Goal: Entertainment & Leisure: Browse casually

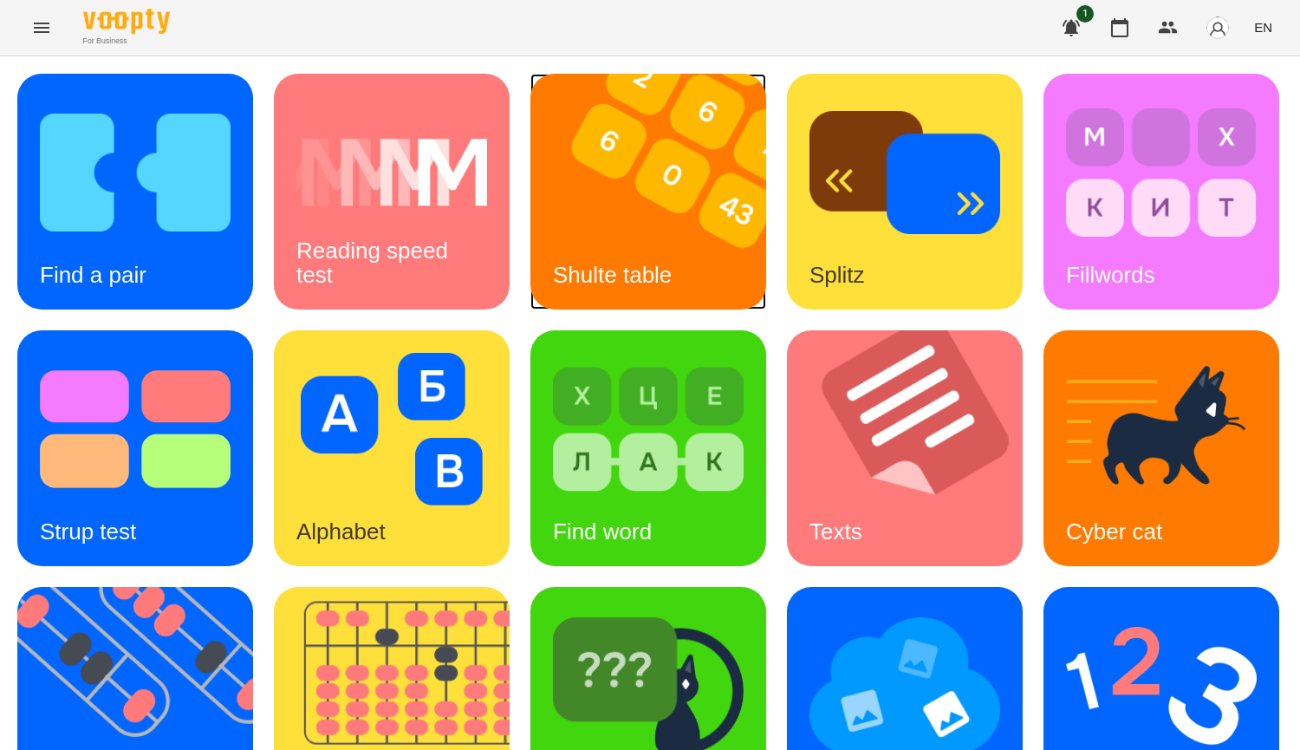
click at [663, 186] on img at bounding box center [658, 192] width 257 height 236
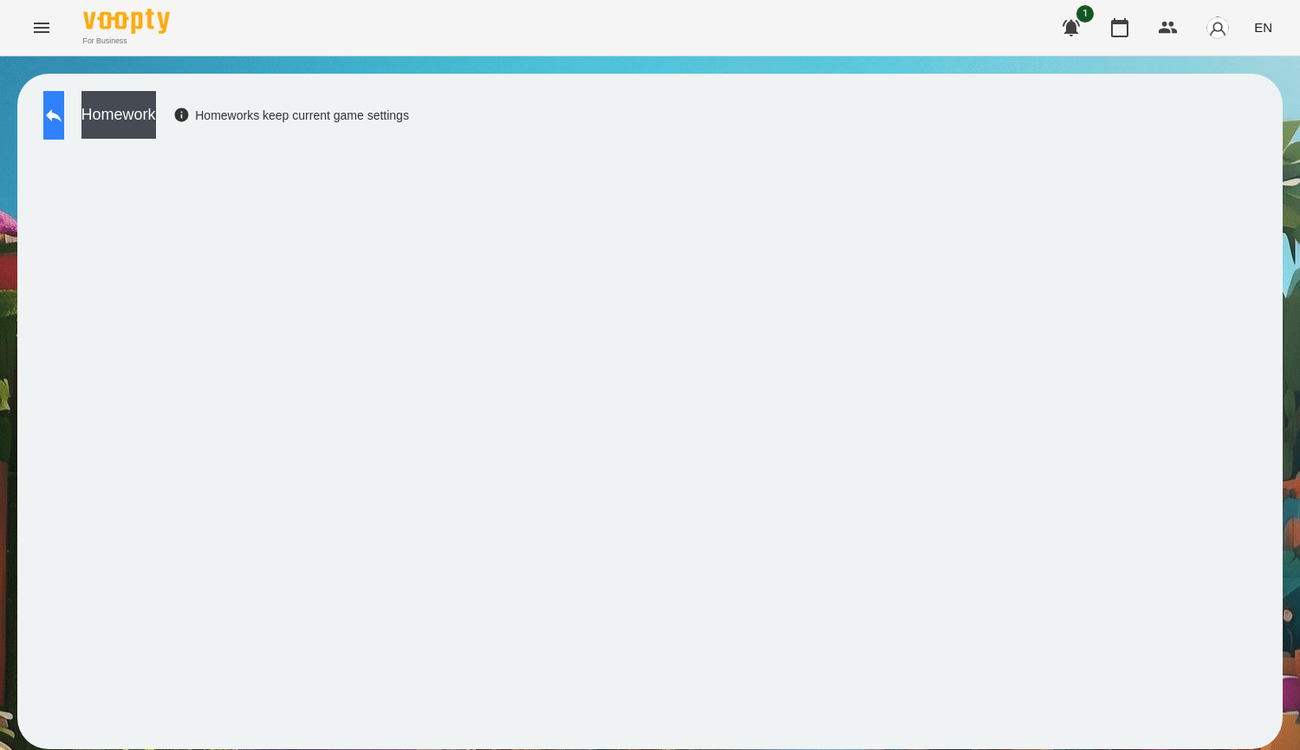
click at [64, 110] on icon at bounding box center [53, 115] width 21 height 21
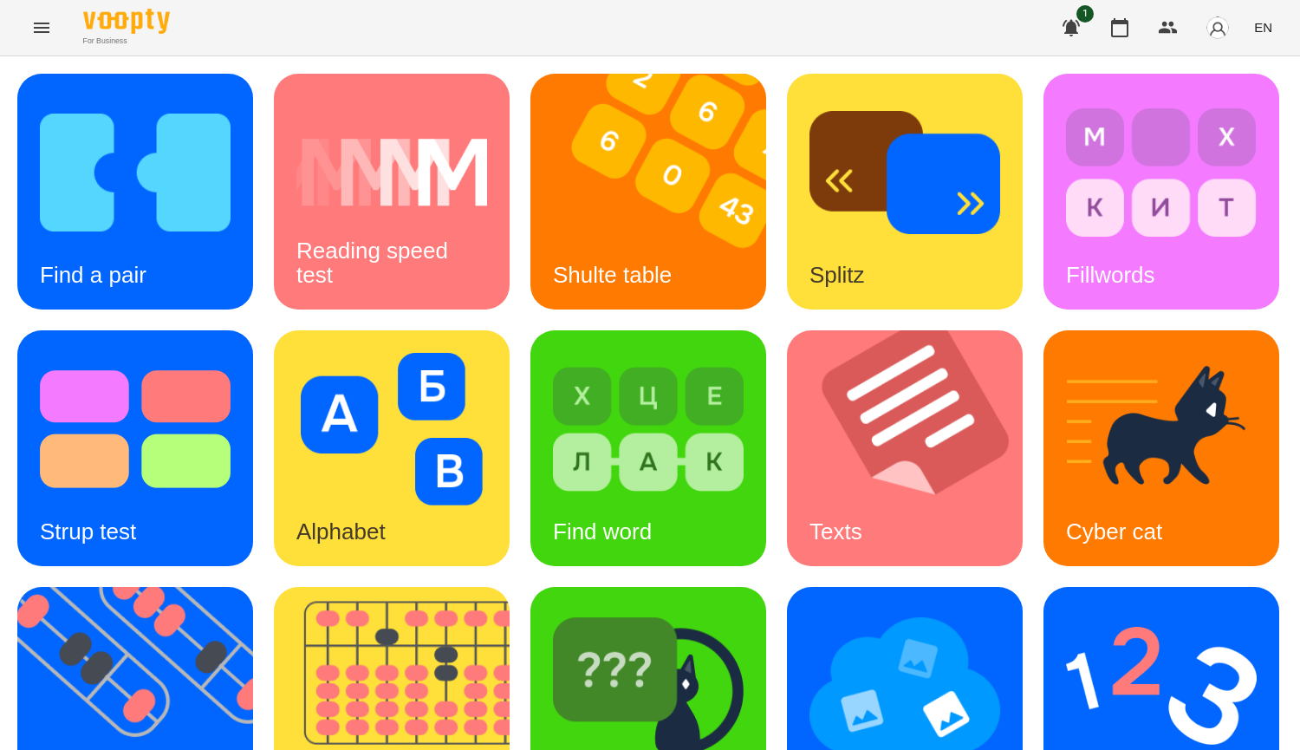
scroll to position [256, 0]
click at [531, 587] on img at bounding box center [402, 705] width 257 height 236
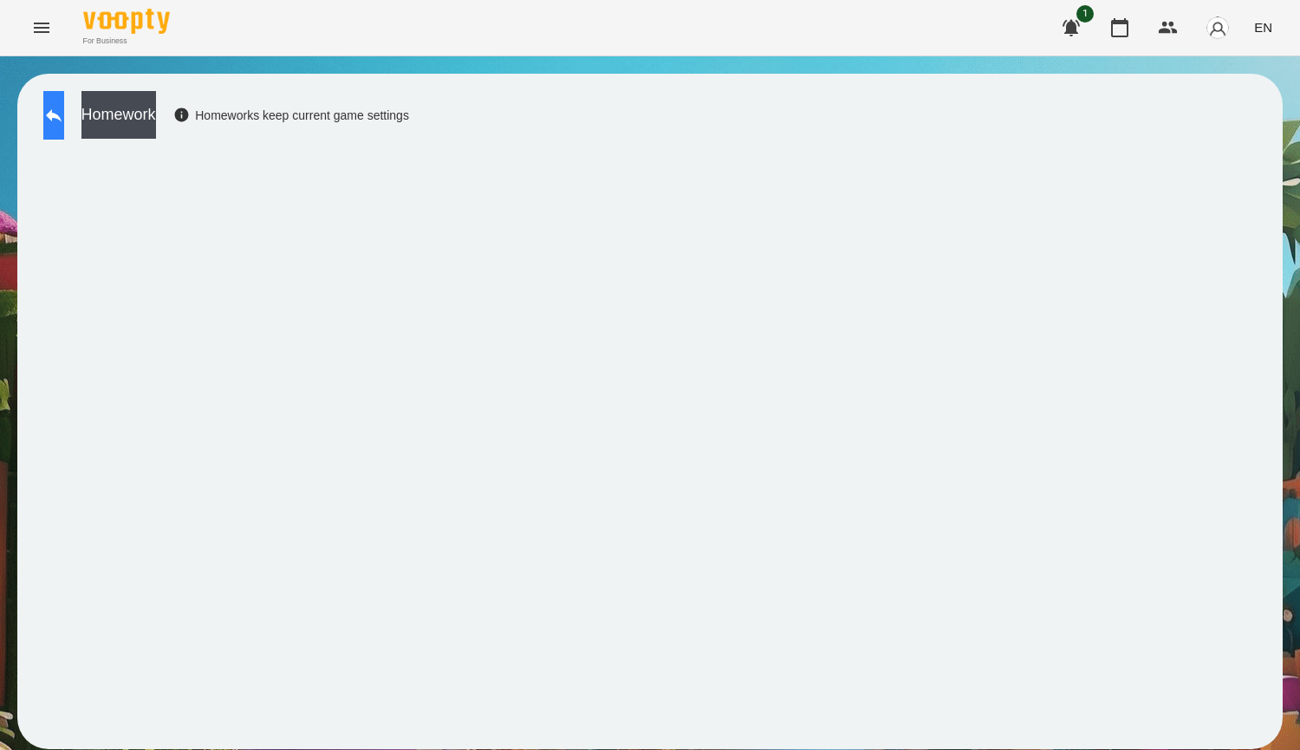
click at [64, 126] on button at bounding box center [53, 115] width 21 height 49
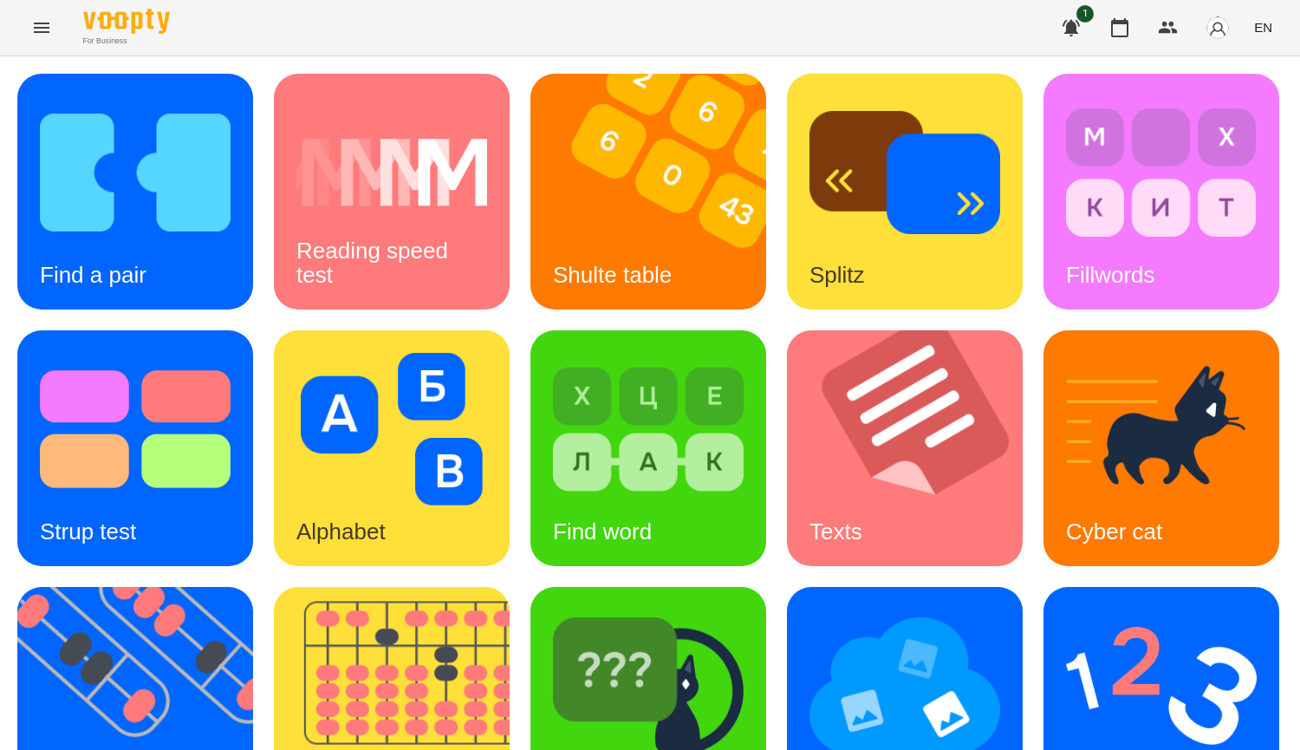
scroll to position [520, 0]
click at [1066, 609] on img at bounding box center [1161, 685] width 191 height 153
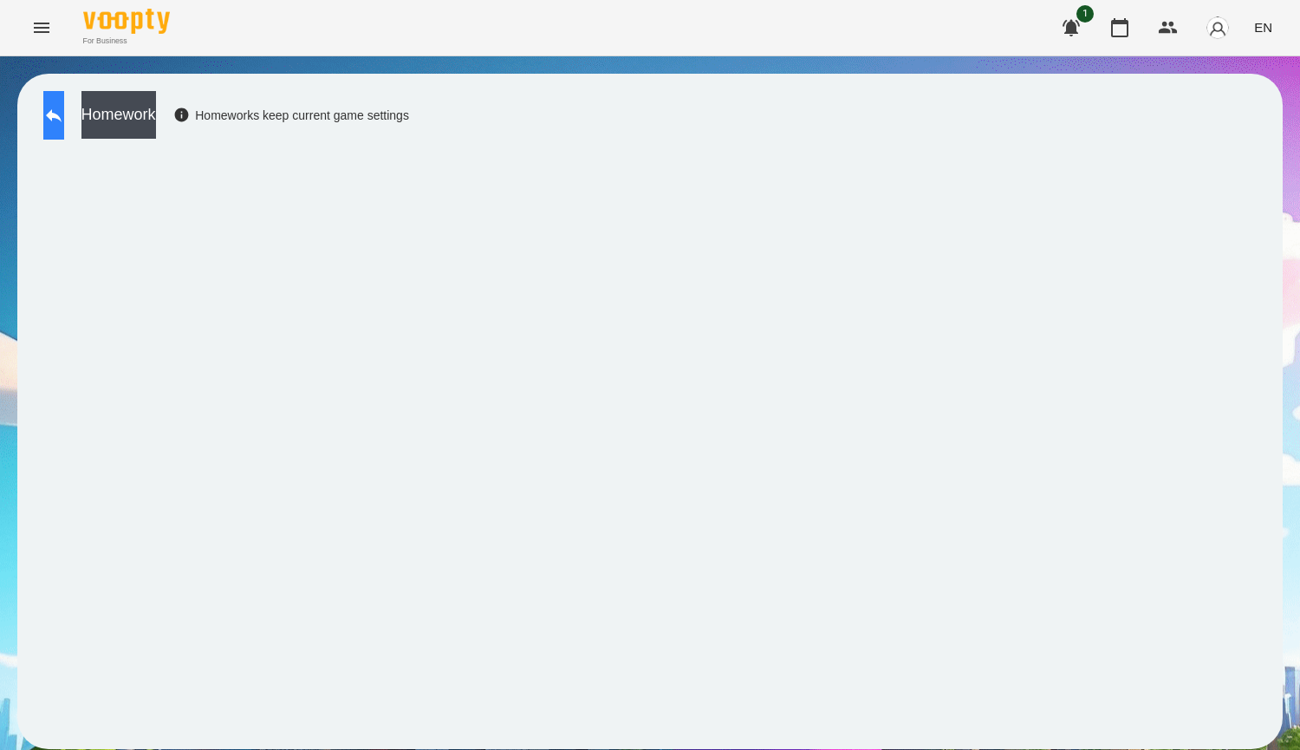
click at [64, 103] on button at bounding box center [53, 115] width 21 height 49
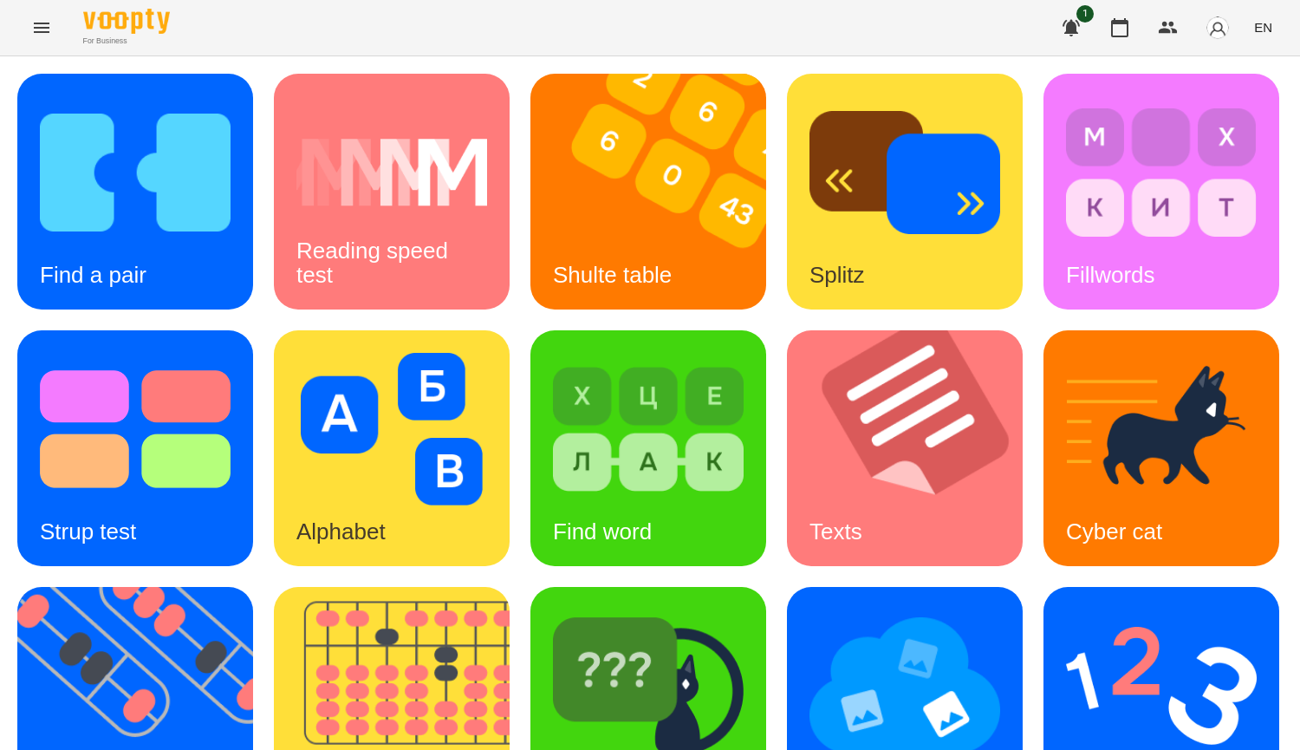
scroll to position [433, 0]
click at [553, 609] on img at bounding box center [648, 685] width 191 height 153
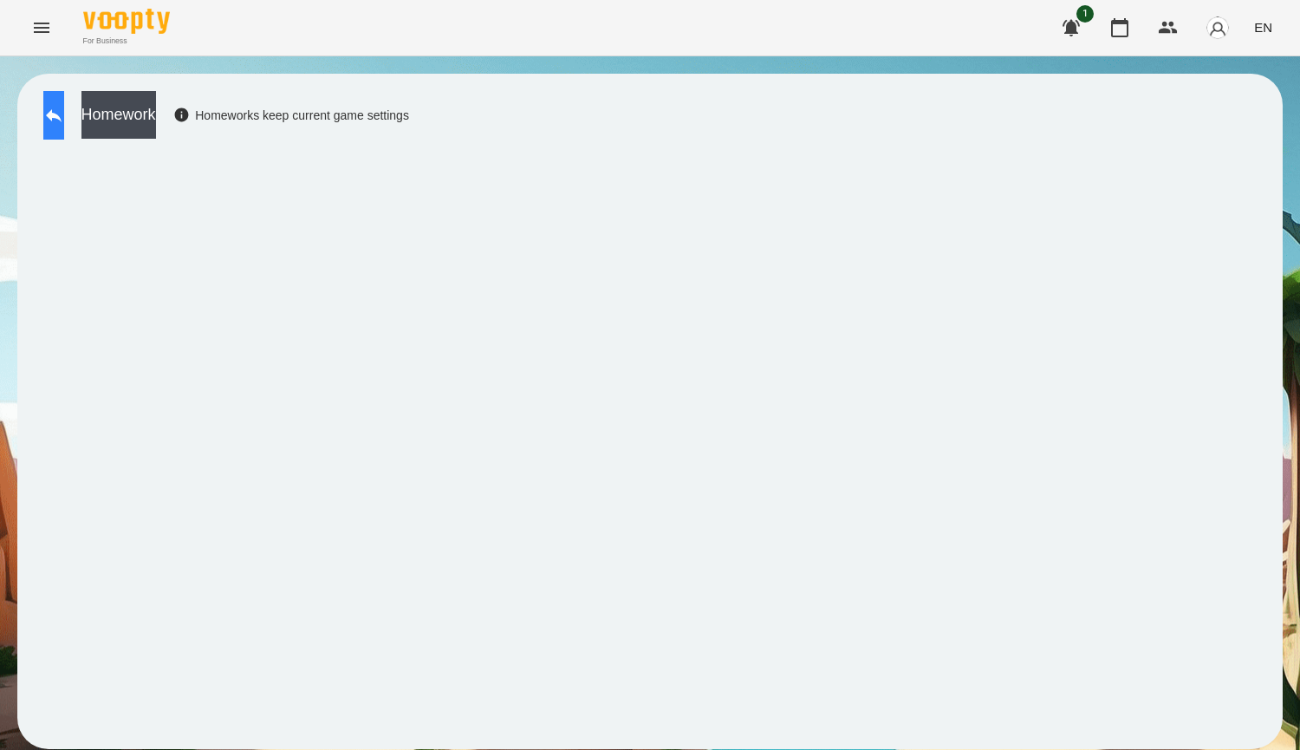
click at [64, 135] on button at bounding box center [53, 115] width 21 height 49
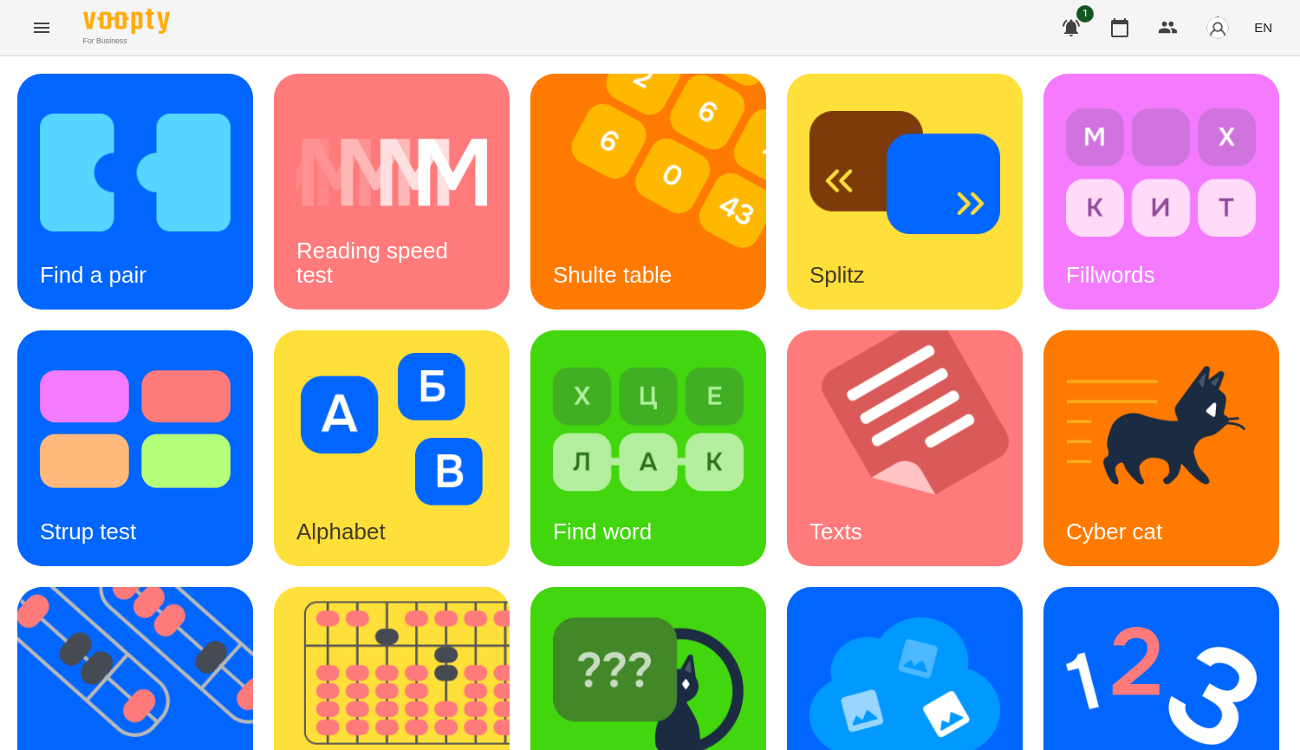
scroll to position [433, 0]
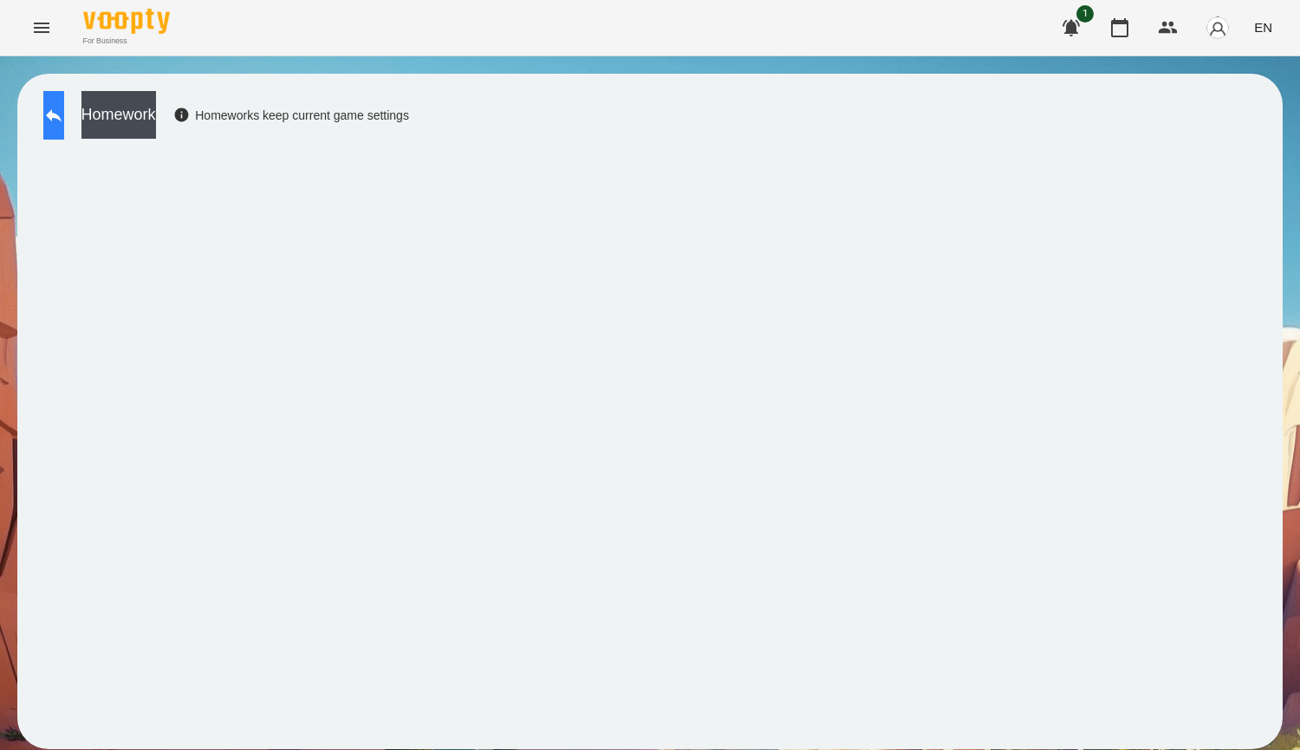
click at [64, 131] on button at bounding box center [53, 115] width 21 height 49
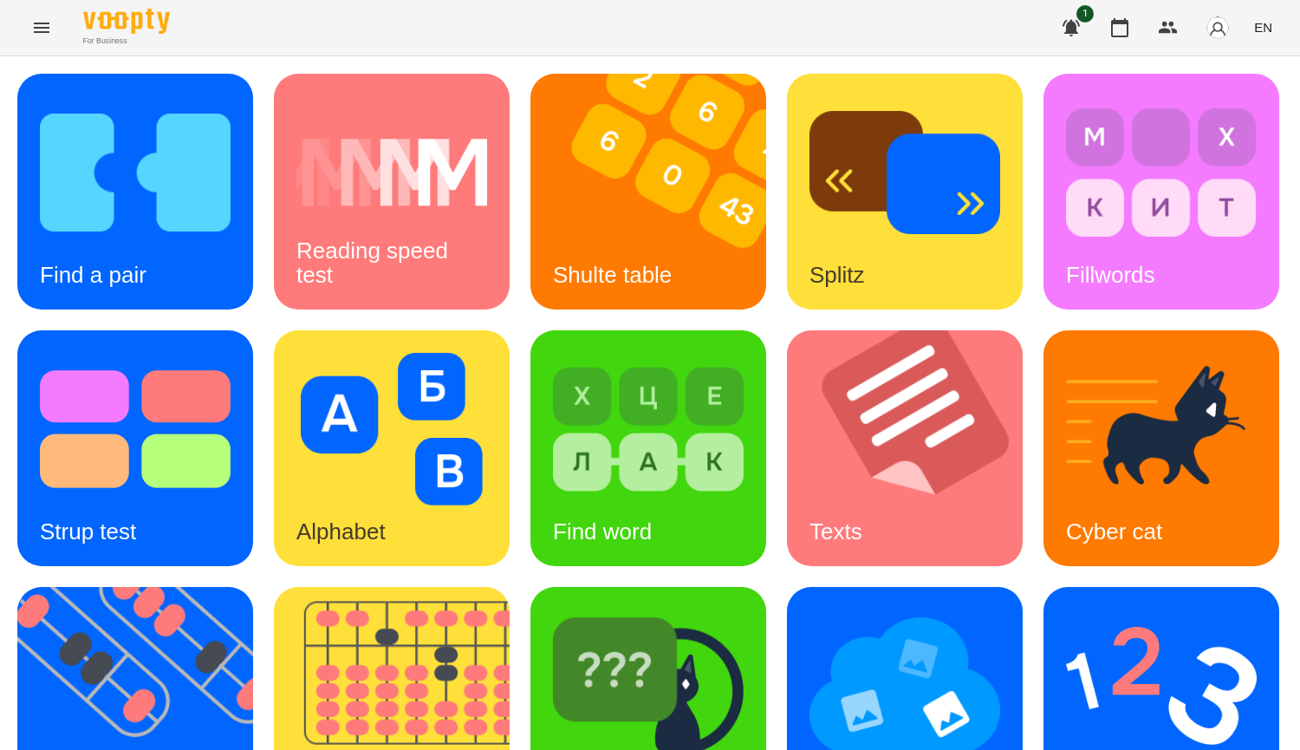
scroll to position [260, 0]
click at [530, 630] on div "Find Cyber cat" at bounding box center [648, 705] width 236 height 236
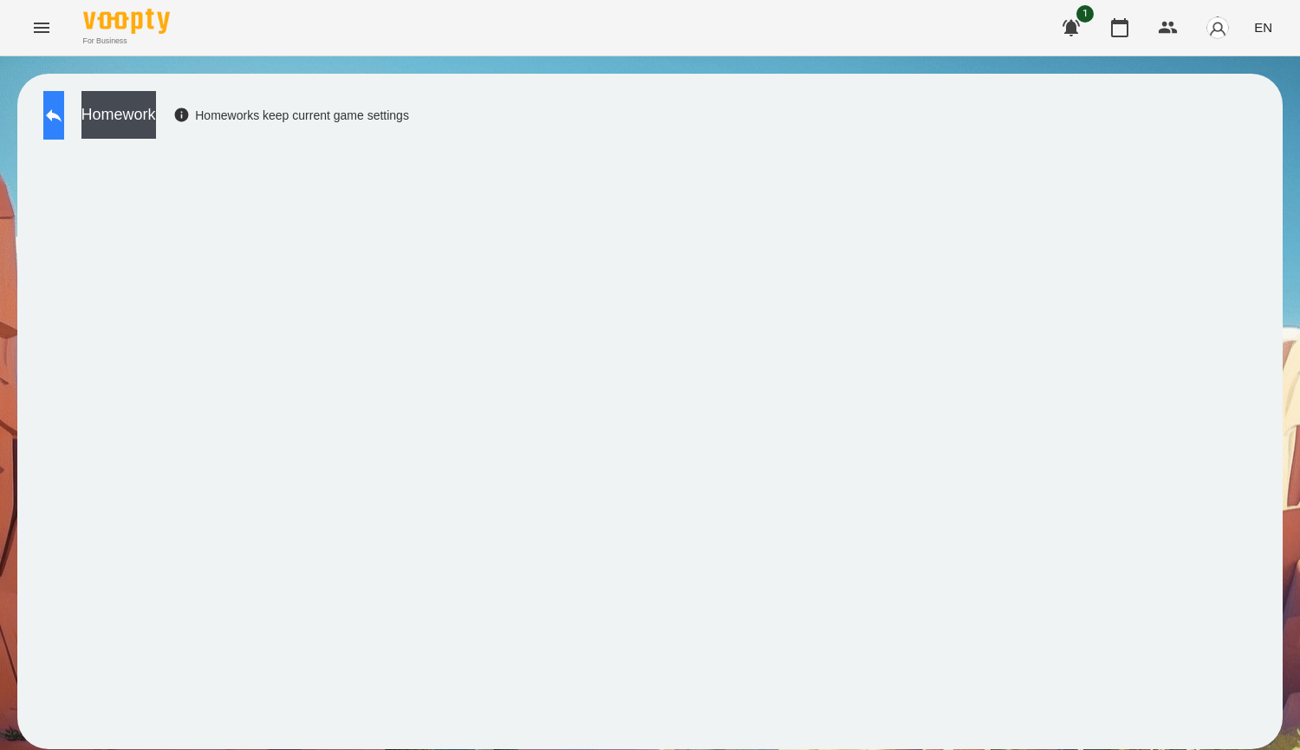
click at [55, 117] on button at bounding box center [53, 115] width 21 height 49
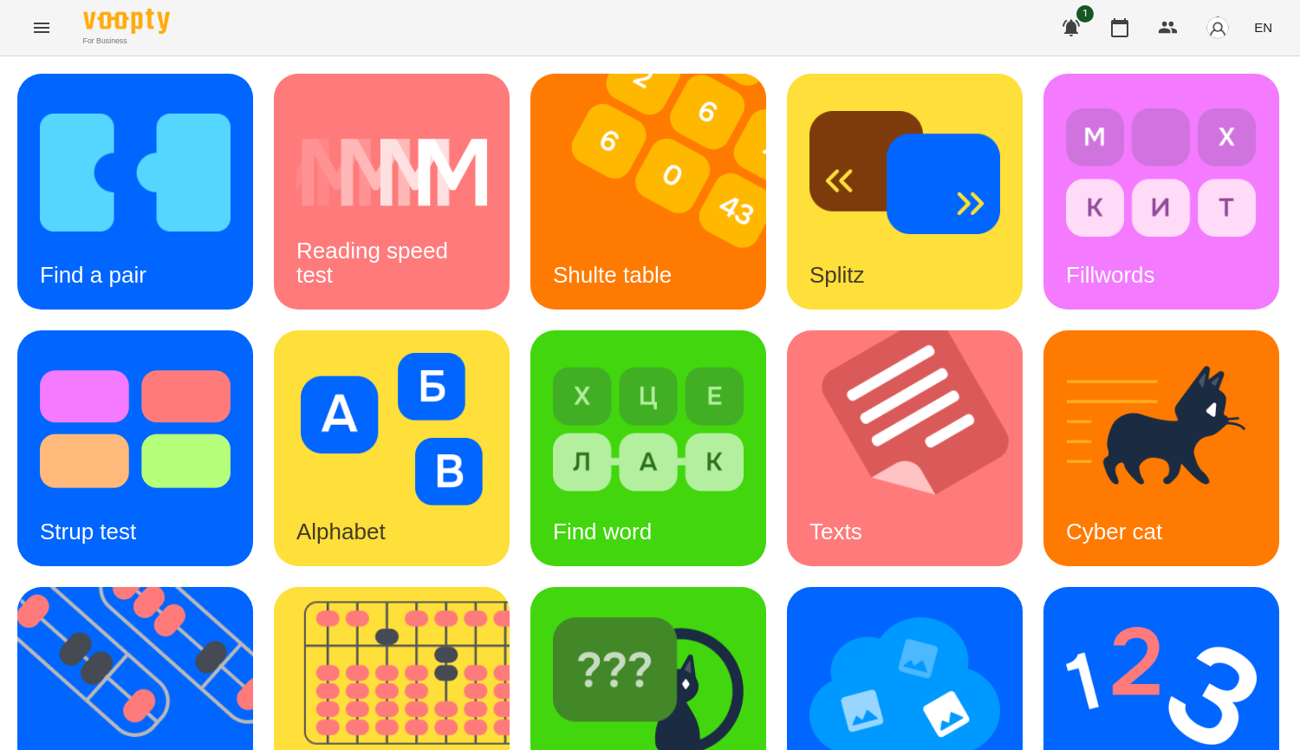
scroll to position [433, 0]
drag, startPoint x: 302, startPoint y: 685, endPoint x: 306, endPoint y: 699, distance: 15.1
click at [302, 685] on div "Find a pair Reading speed test [PERSON_NAME] table Splitz Fillwords Strup test …" at bounding box center [649, 576] width 1265 height 1005
click at [80, 170] on img at bounding box center [135, 172] width 191 height 153
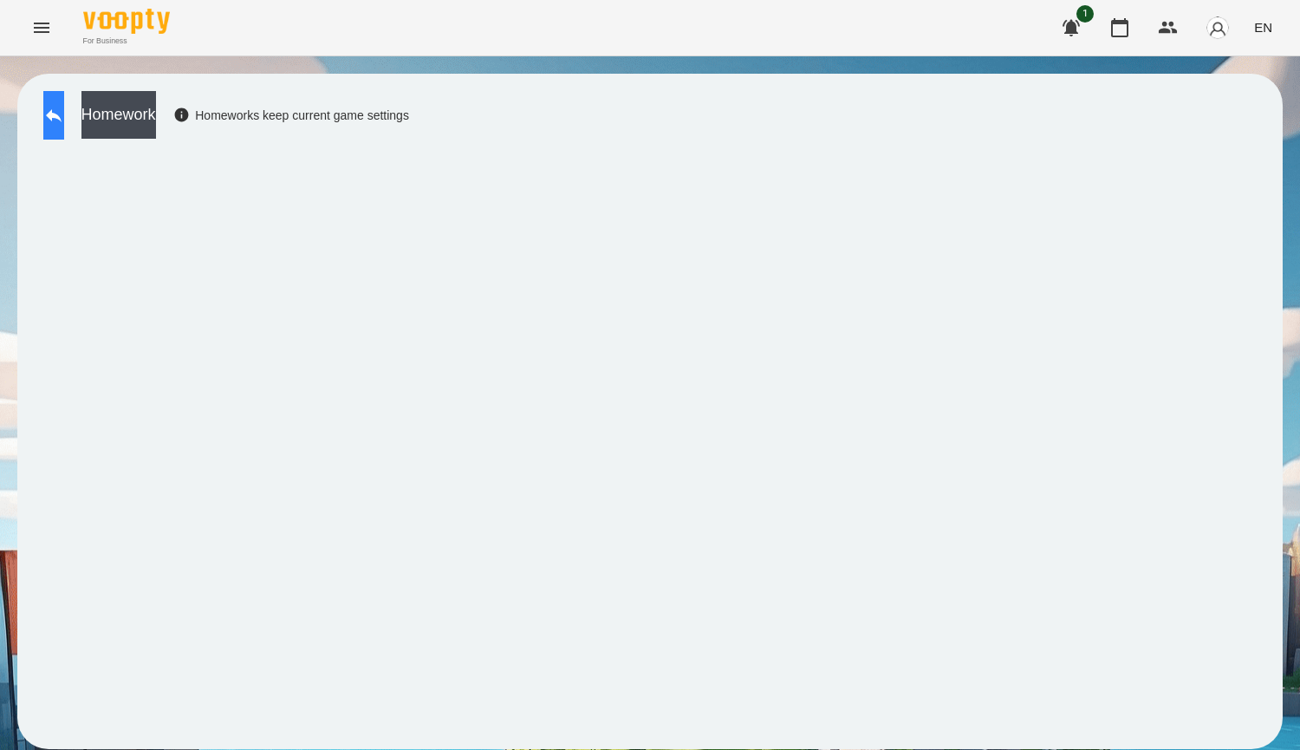
click at [64, 93] on button at bounding box center [53, 115] width 21 height 49
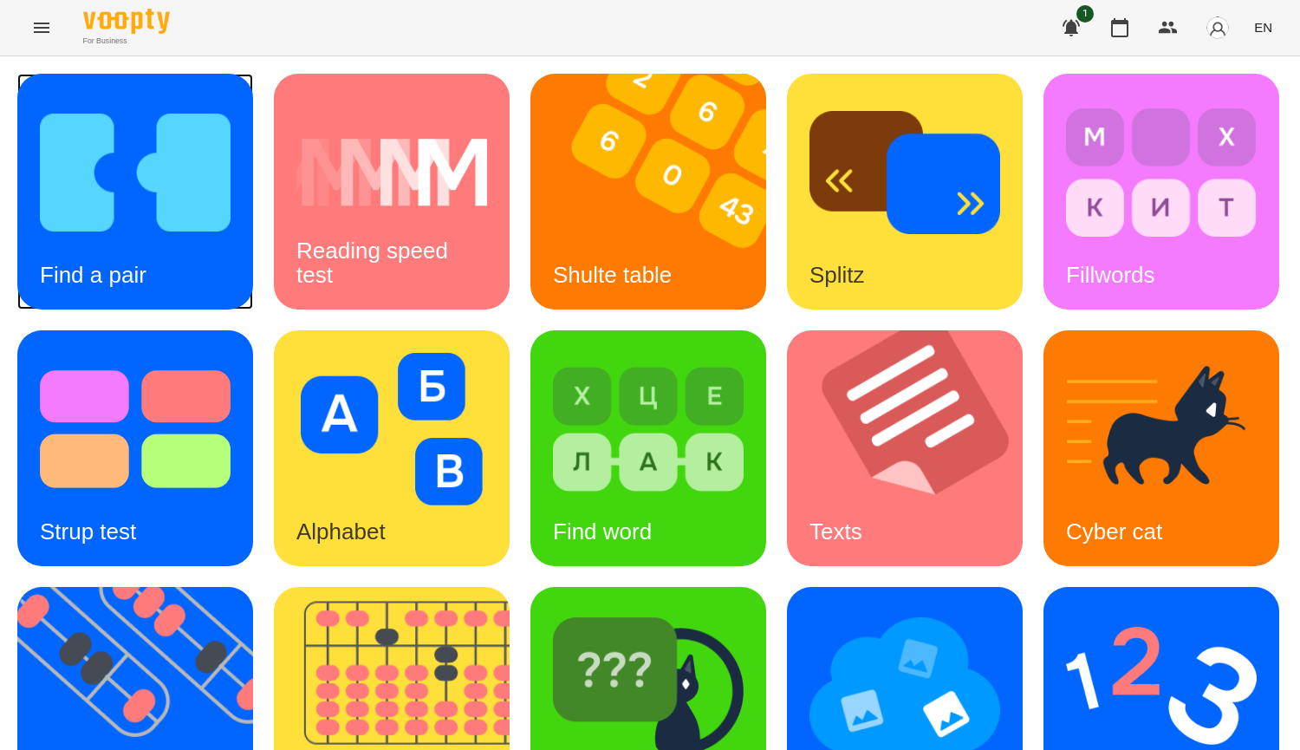
click at [139, 200] on img at bounding box center [135, 172] width 191 height 153
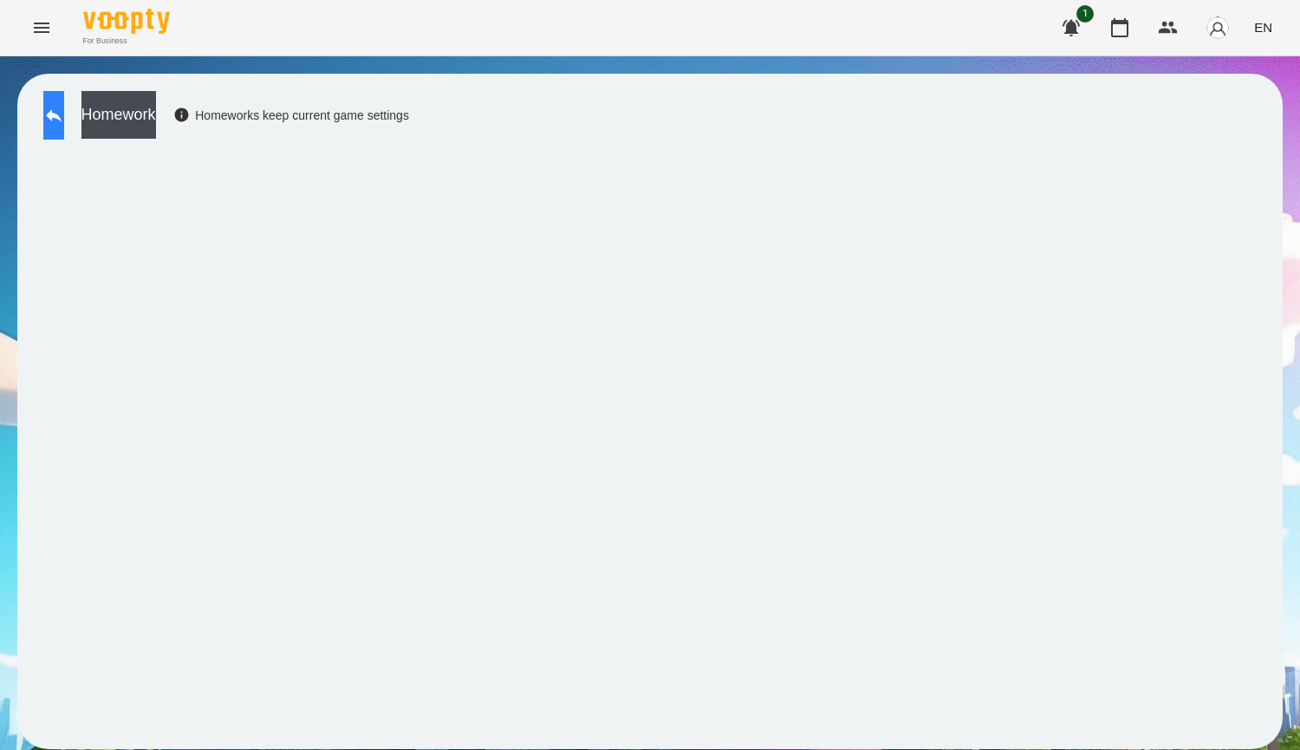
click at [63, 100] on button at bounding box center [53, 115] width 21 height 49
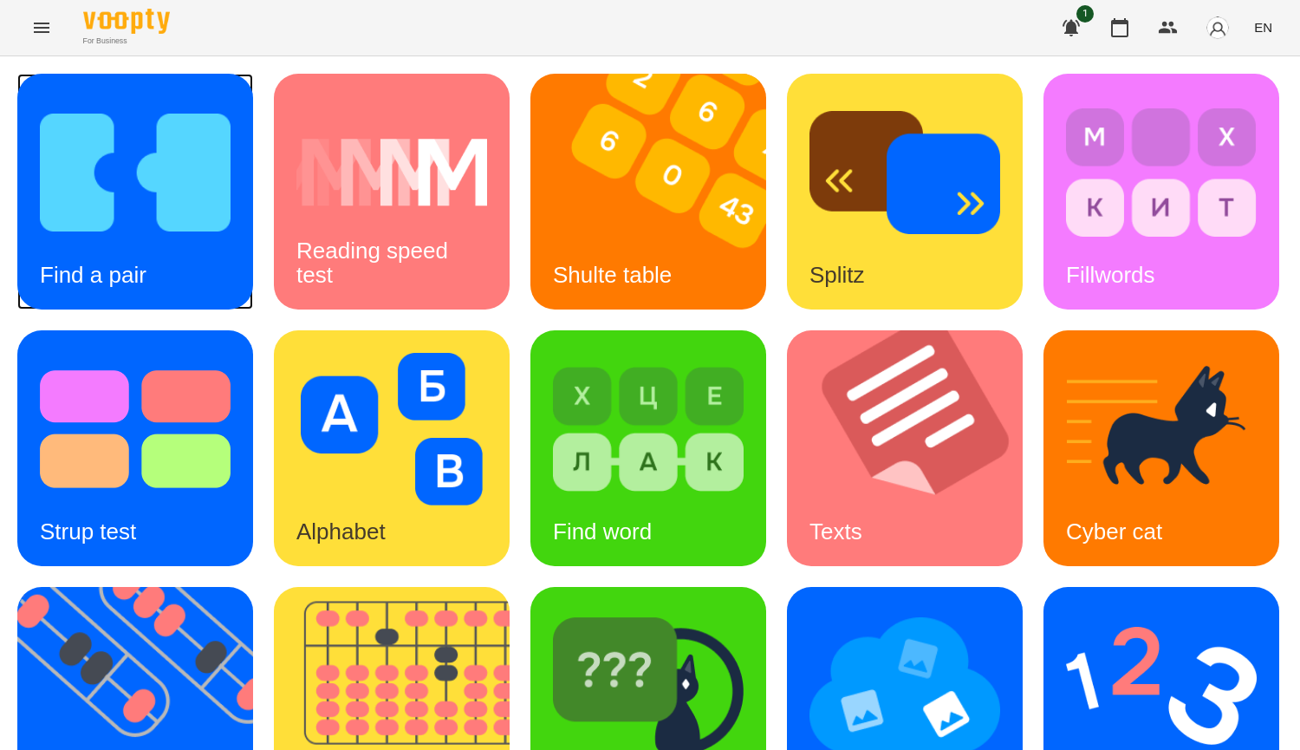
click at [215, 226] on img at bounding box center [135, 172] width 191 height 153
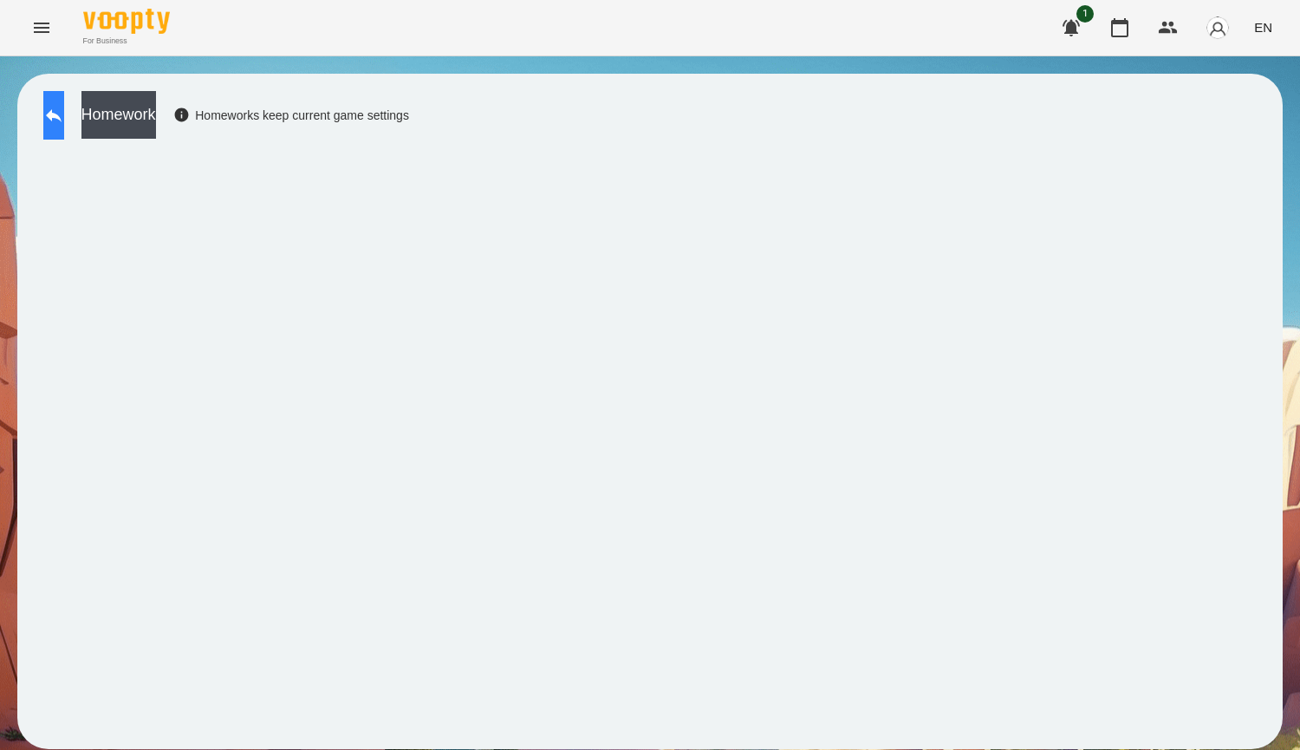
click at [64, 98] on button at bounding box center [53, 115] width 21 height 49
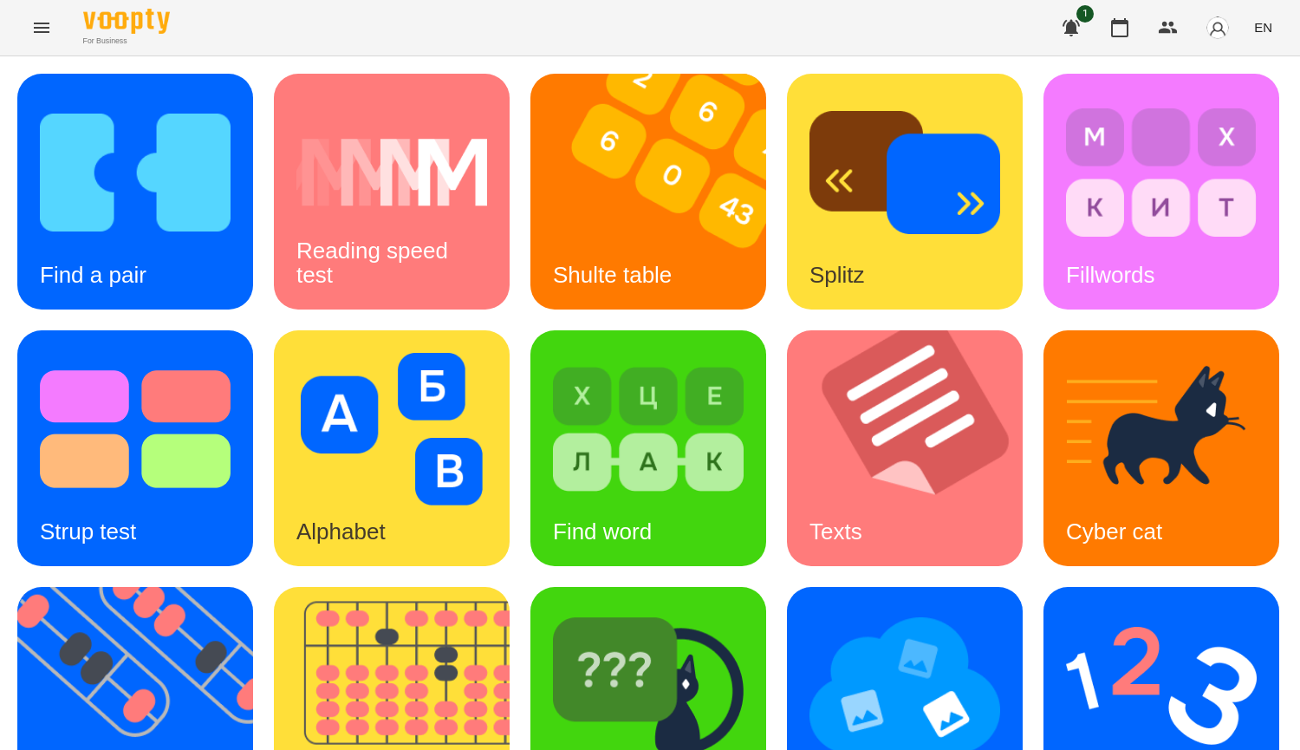
scroll to position [603, 0]
click at [809, 609] on img at bounding box center [904, 685] width 191 height 153
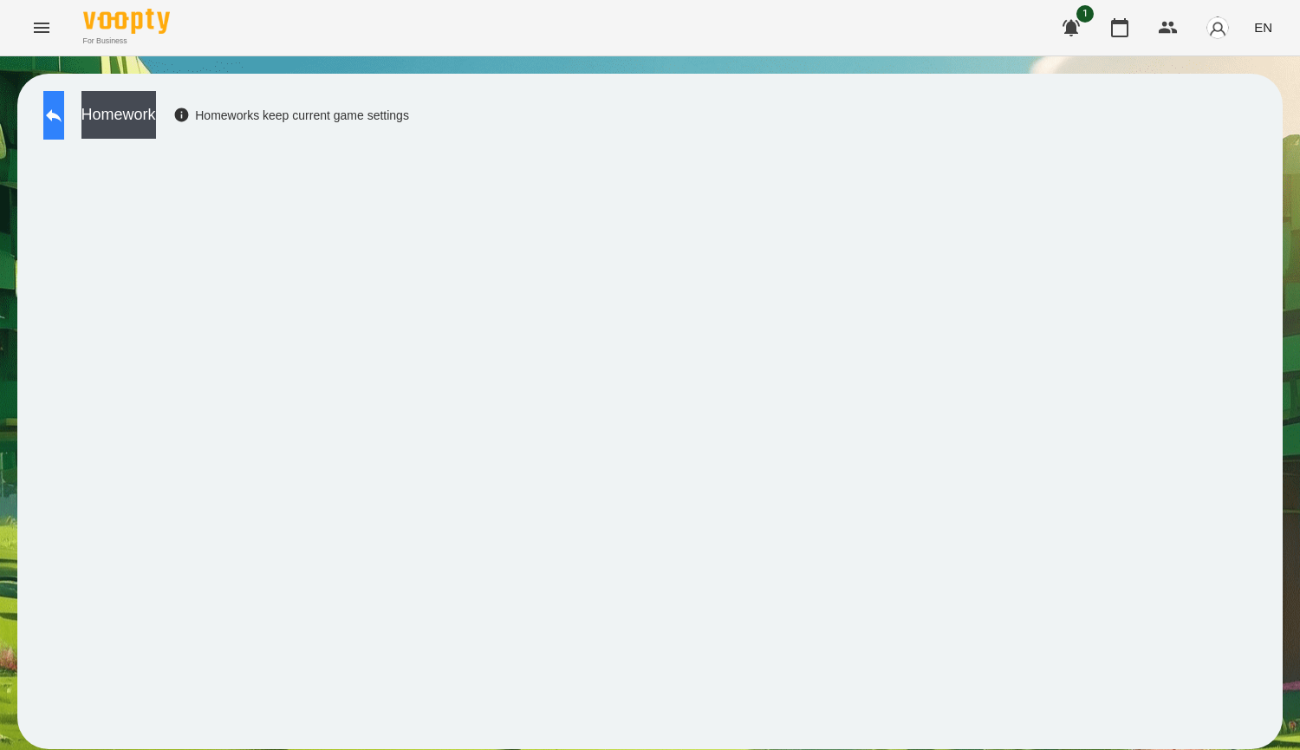
click at [64, 118] on icon at bounding box center [53, 115] width 21 height 21
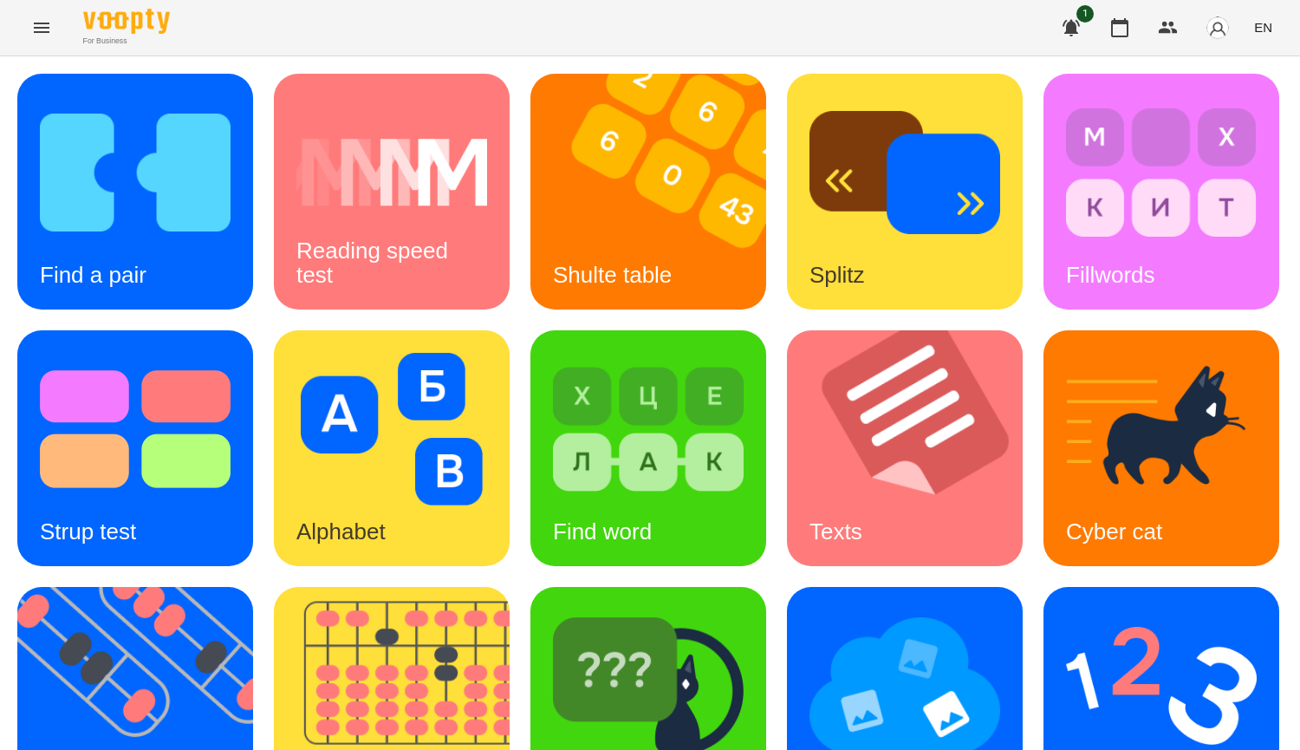
scroll to position [603, 0]
click at [809, 609] on img at bounding box center [904, 685] width 191 height 153
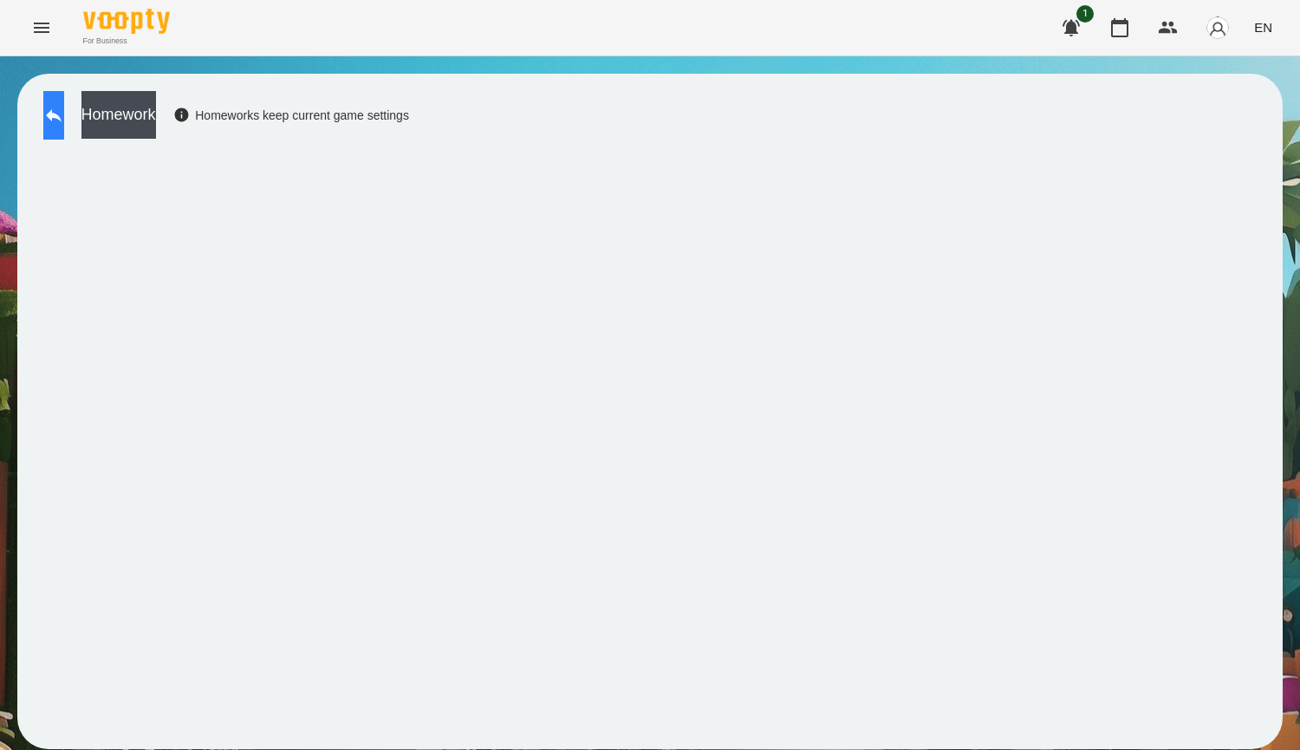
click at [47, 110] on button at bounding box center [53, 115] width 21 height 49
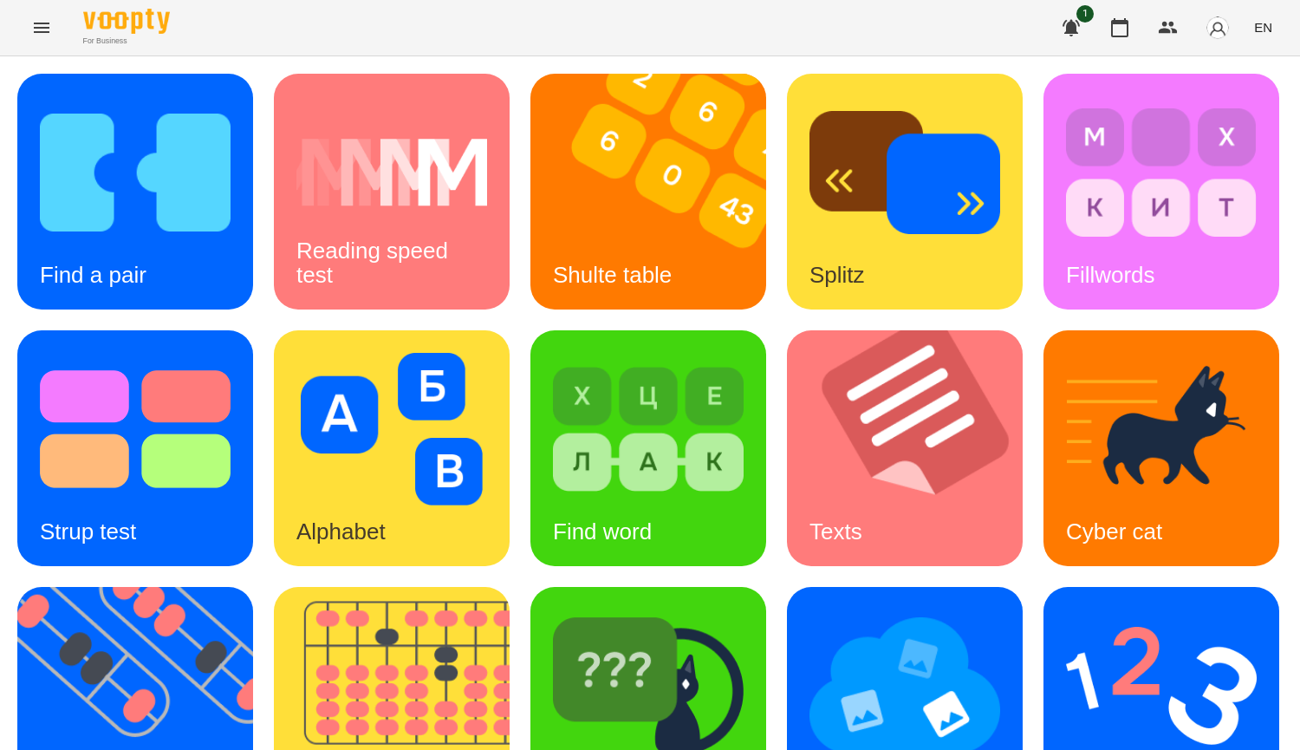
scroll to position [520, 0]
click at [809, 609] on img at bounding box center [904, 685] width 191 height 153
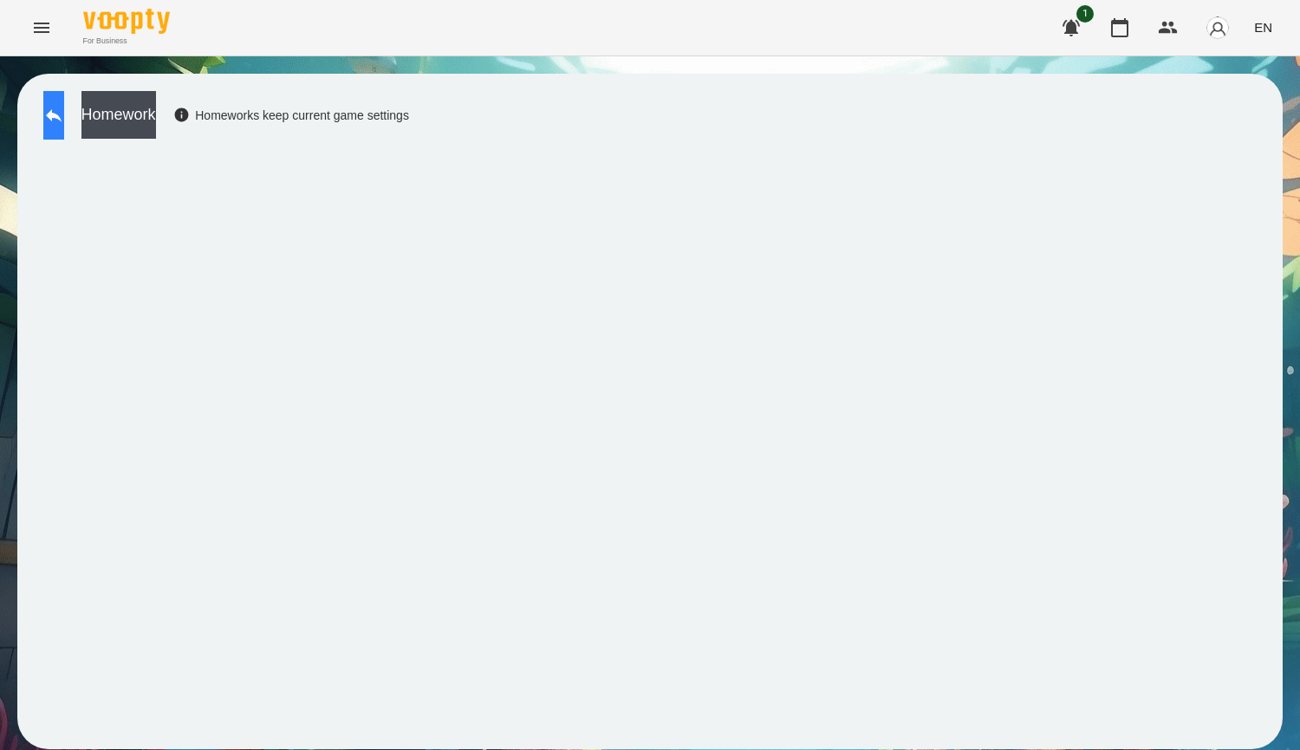
click at [61, 131] on button at bounding box center [53, 115] width 21 height 49
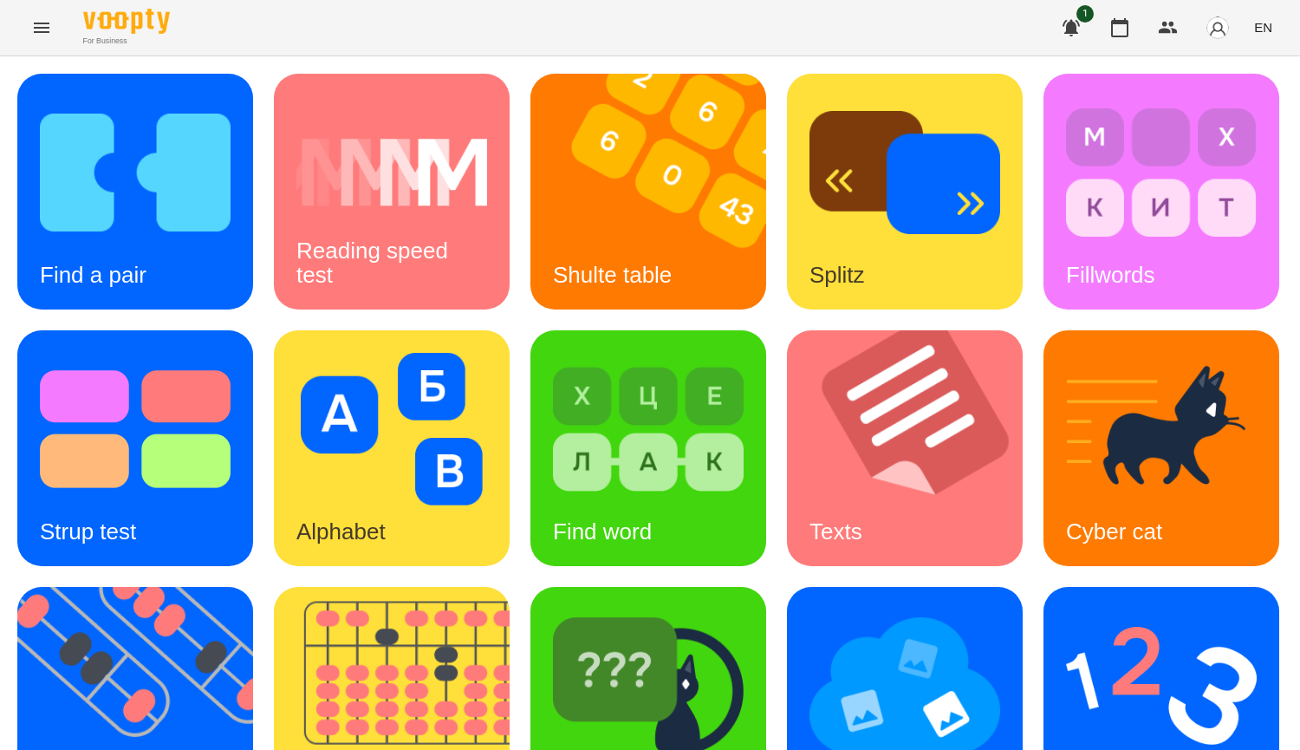
scroll to position [87, 0]
click at [531, 587] on img at bounding box center [402, 705] width 257 height 236
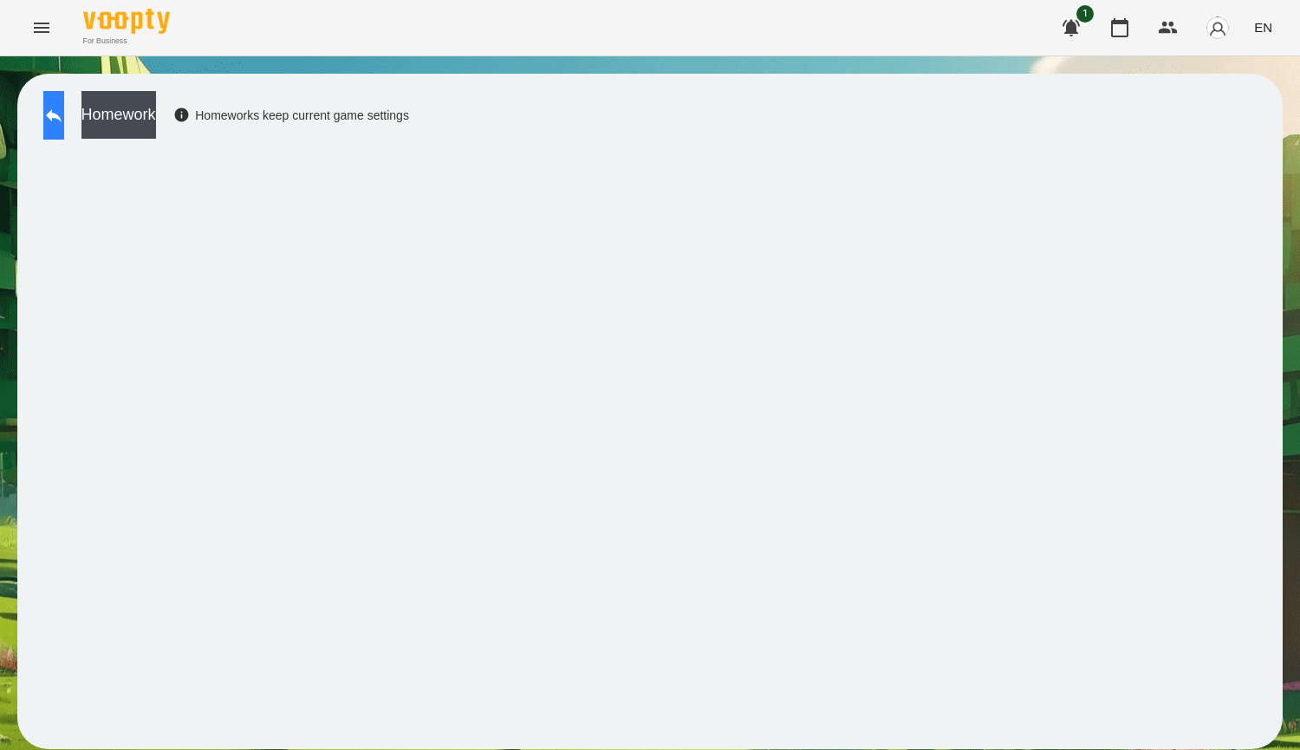
click at [64, 117] on button at bounding box center [53, 115] width 21 height 49
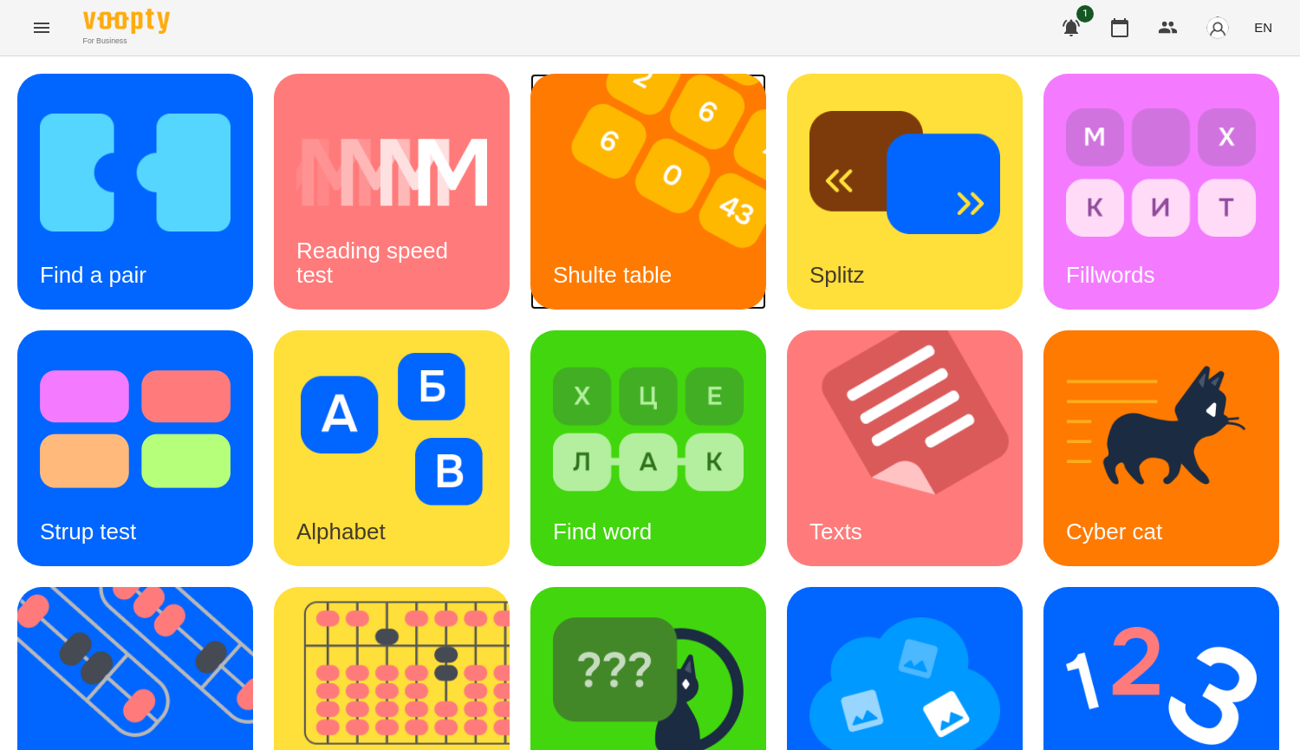
click at [633, 231] on img at bounding box center [658, 192] width 257 height 236
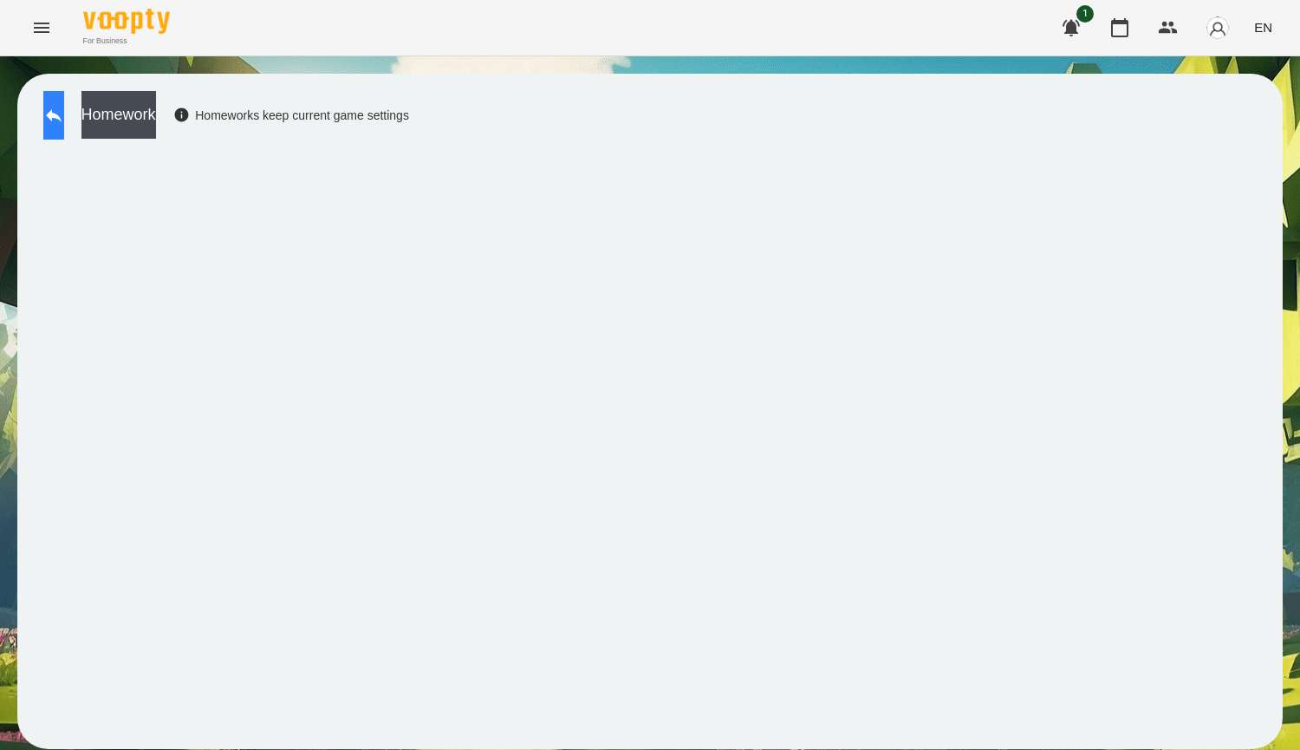
click at [62, 107] on icon at bounding box center [53, 115] width 21 height 21
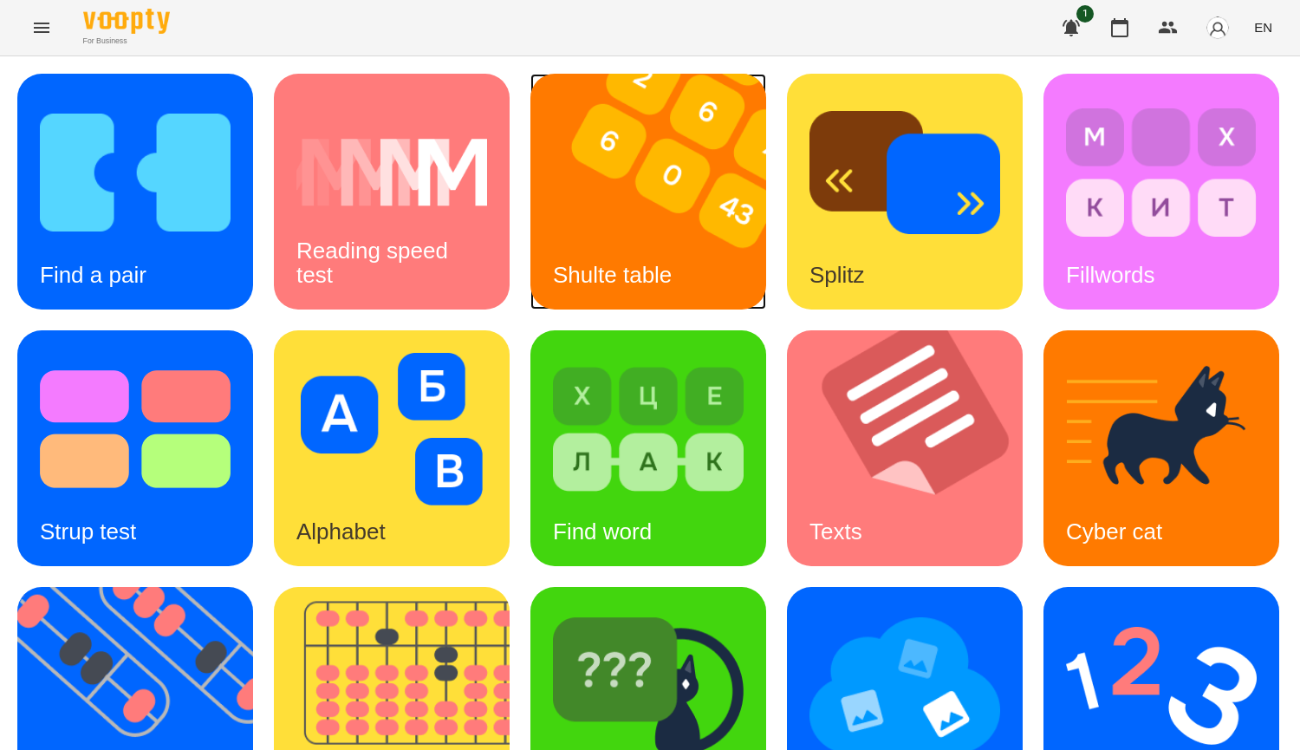
click at [737, 253] on img at bounding box center [658, 192] width 257 height 236
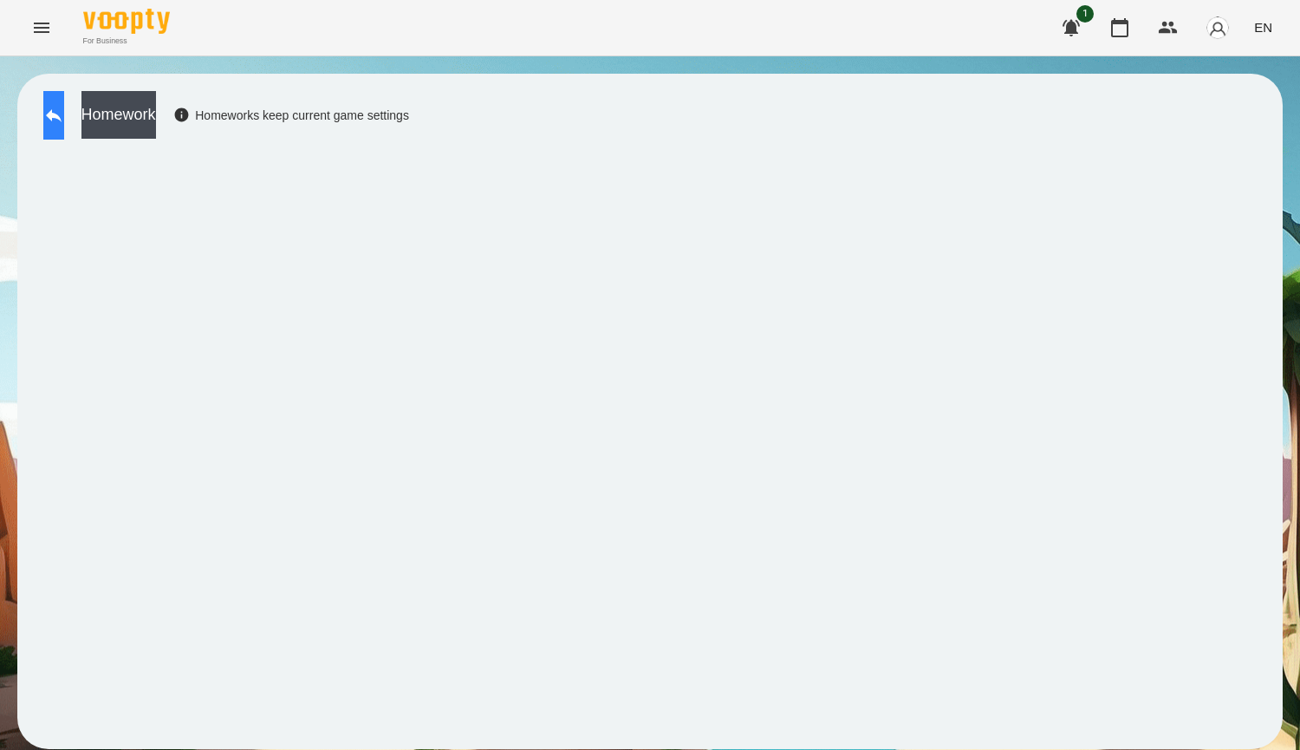
click at [53, 121] on button at bounding box center [53, 115] width 21 height 49
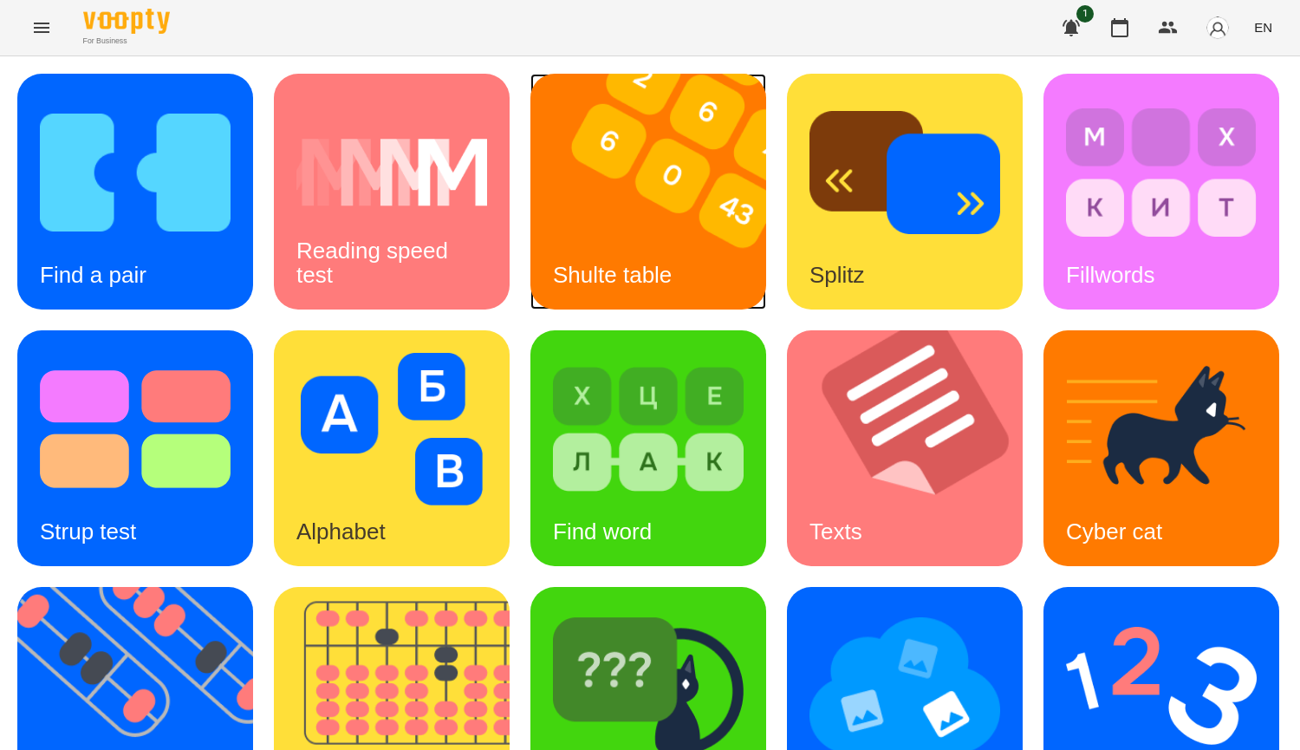
click at [574, 214] on img at bounding box center [658, 192] width 257 height 236
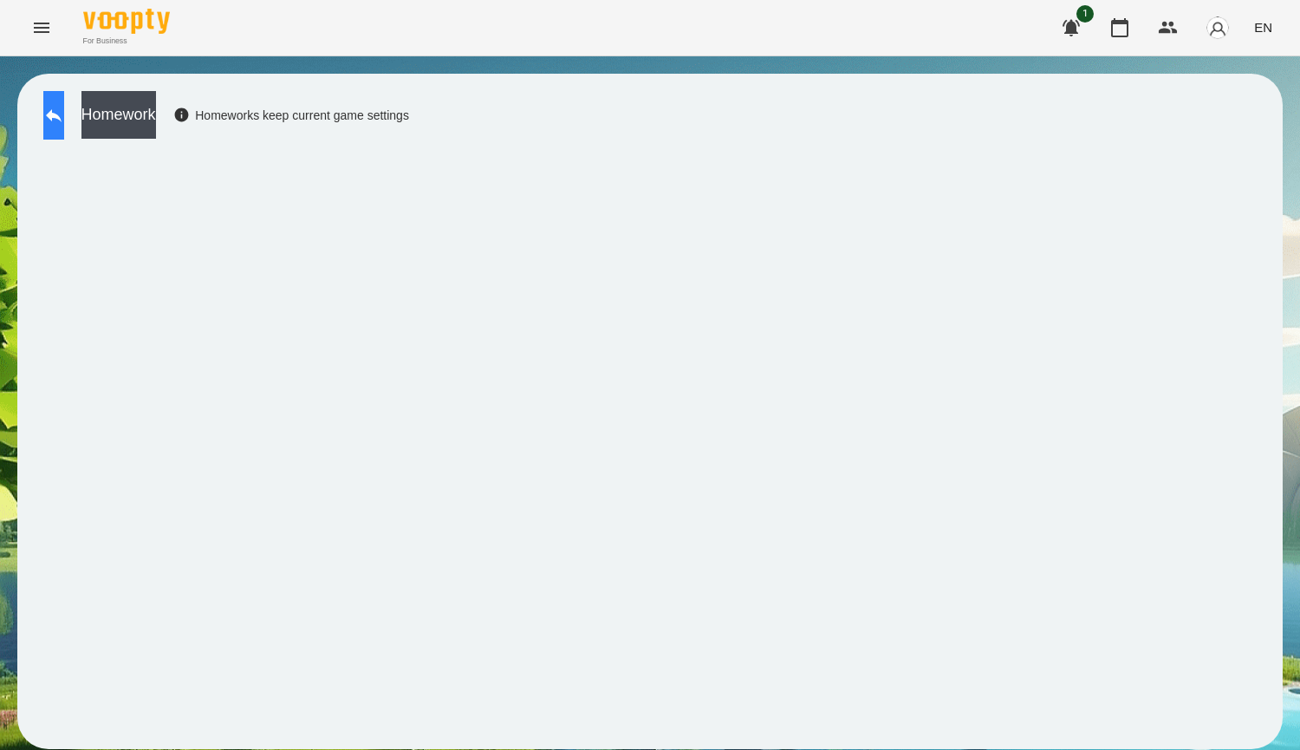
click at [64, 119] on button at bounding box center [53, 115] width 21 height 49
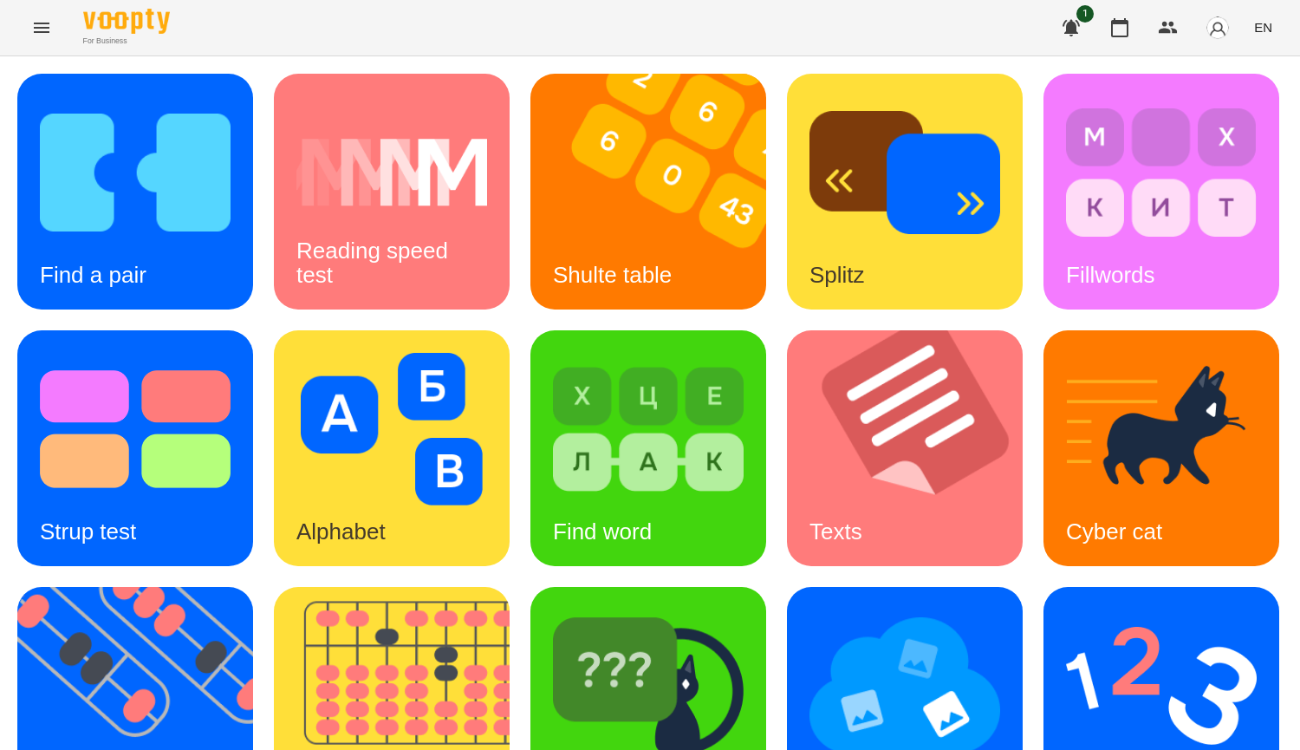
scroll to position [230, 0]
click at [510, 330] on div "Alphabet" at bounding box center [392, 448] width 236 height 236
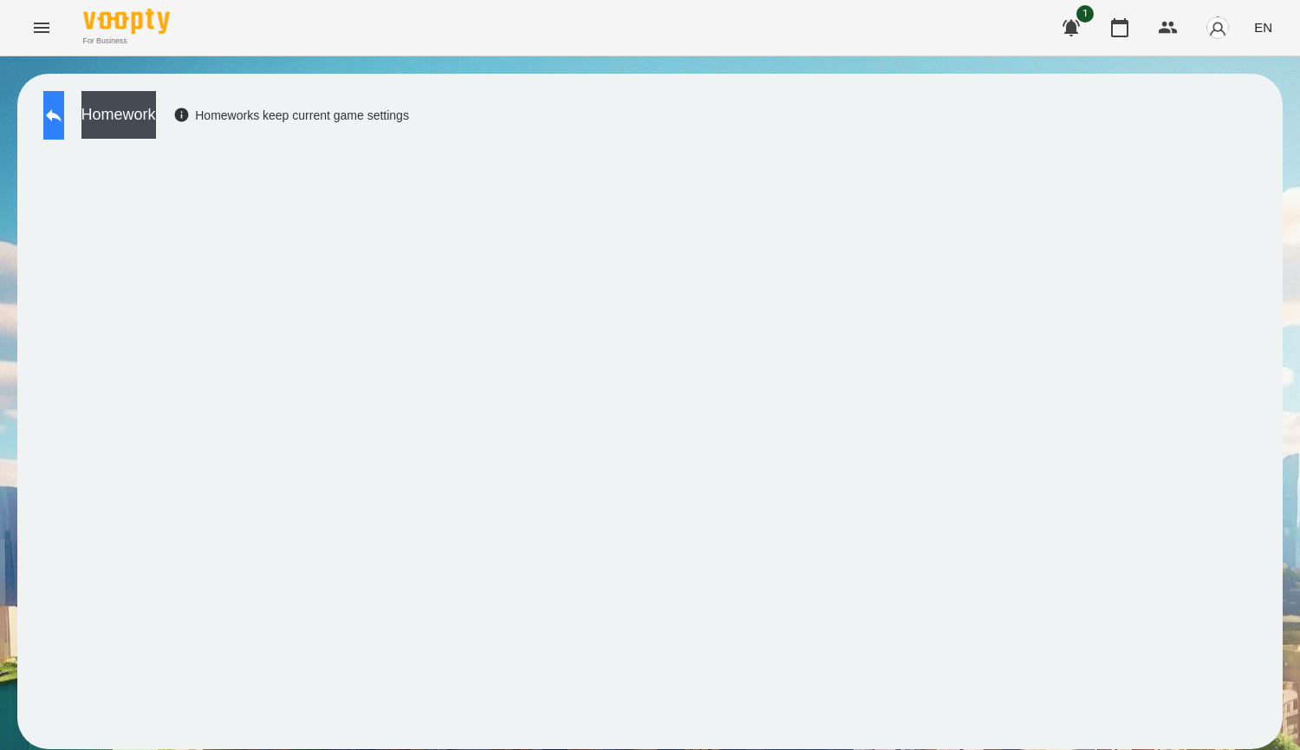
click at [64, 113] on icon at bounding box center [53, 115] width 21 height 21
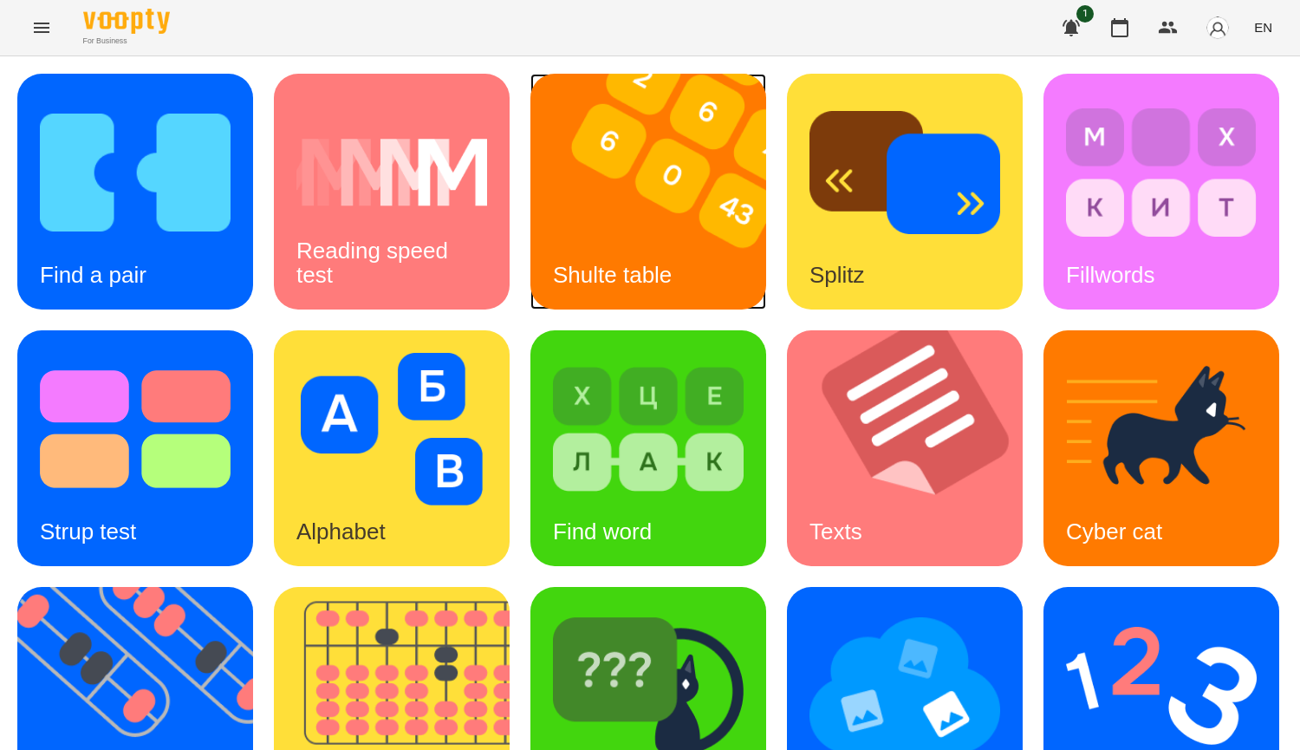
click at [691, 259] on div "Shulte table" at bounding box center [612, 275] width 164 height 68
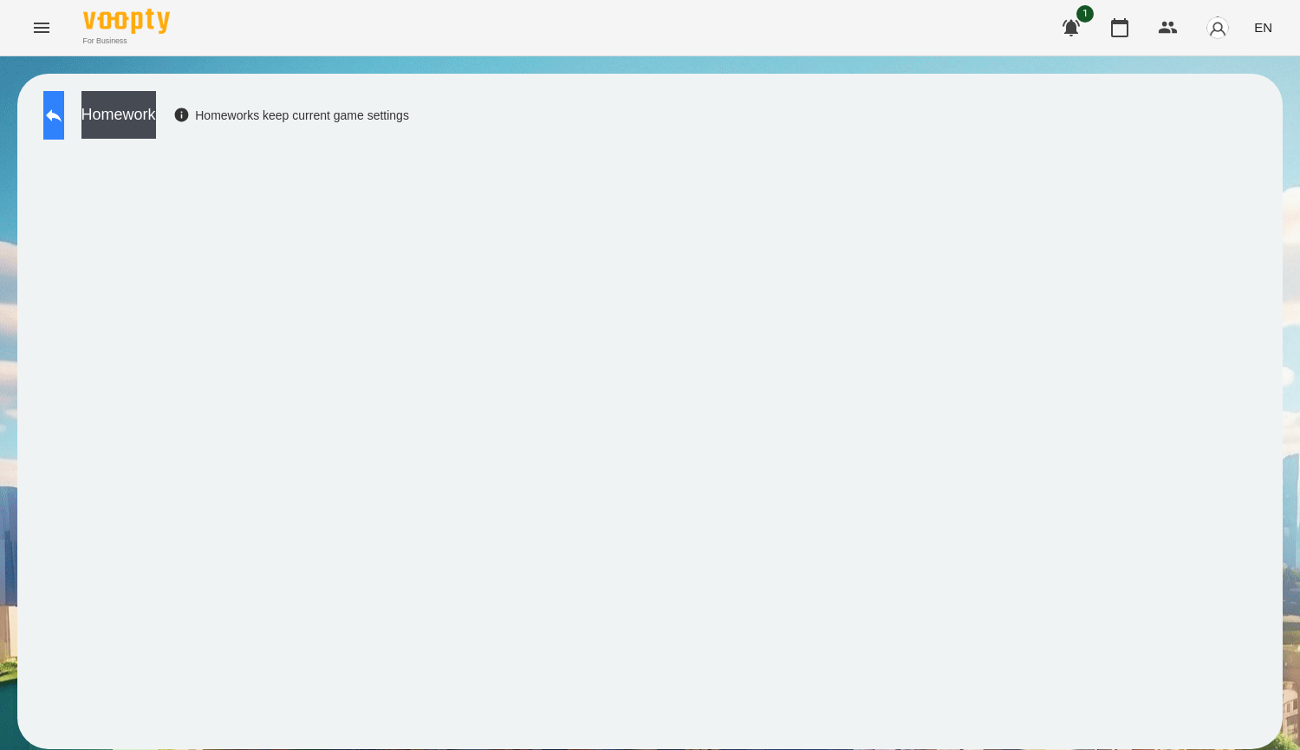
click at [62, 113] on icon at bounding box center [53, 115] width 21 height 21
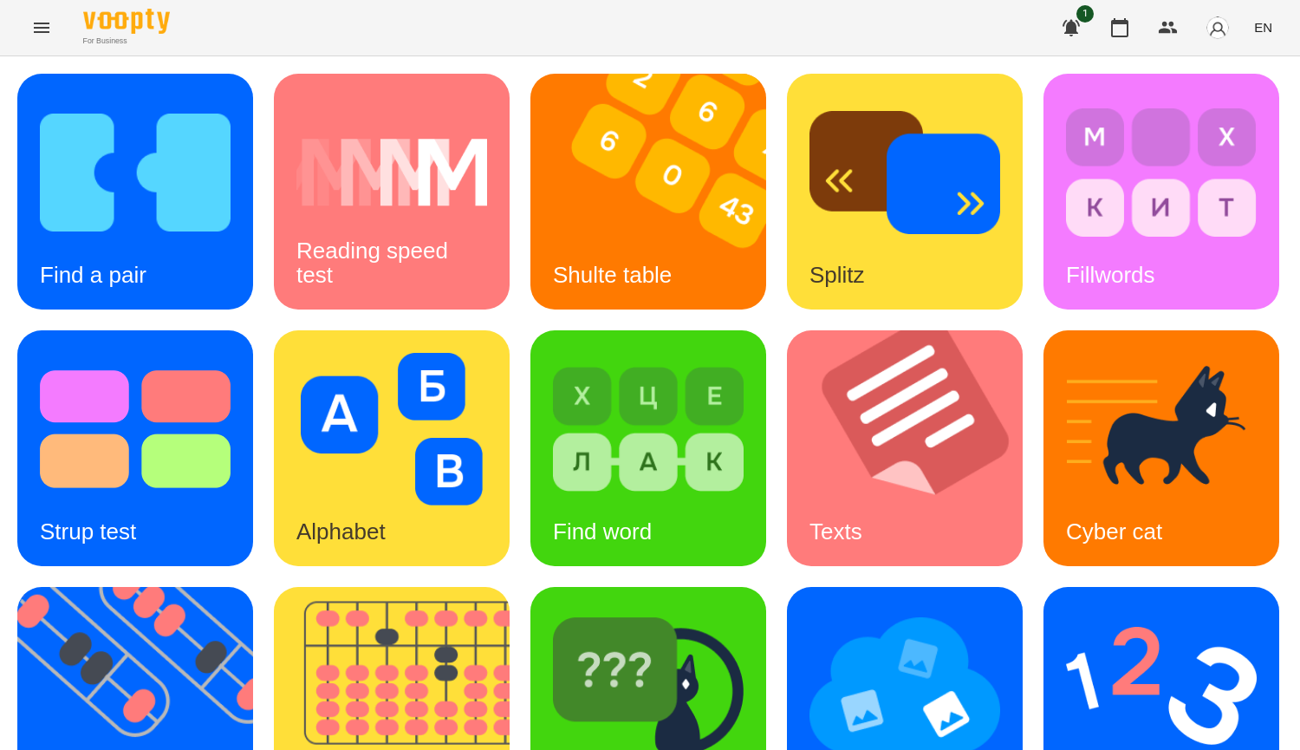
click at [968, 427] on div "Find a pair Reading speed test [PERSON_NAME] table Splitz Fillwords Strup test …" at bounding box center [649, 576] width 1265 height 1005
click at [1043, 497] on div "Cyber cat" at bounding box center [1113, 531] width 141 height 68
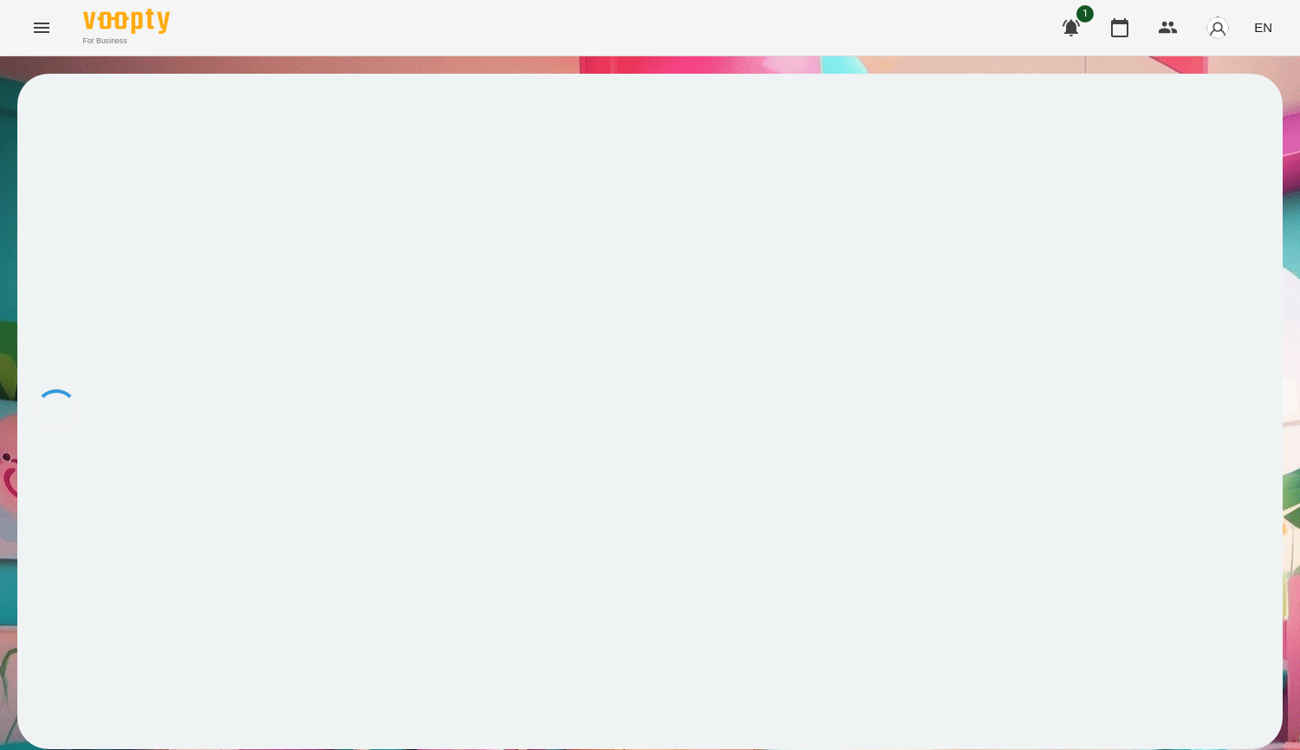
click at [308, 201] on div at bounding box center [649, 411] width 1265 height 675
click at [64, 121] on icon at bounding box center [53, 115] width 21 height 21
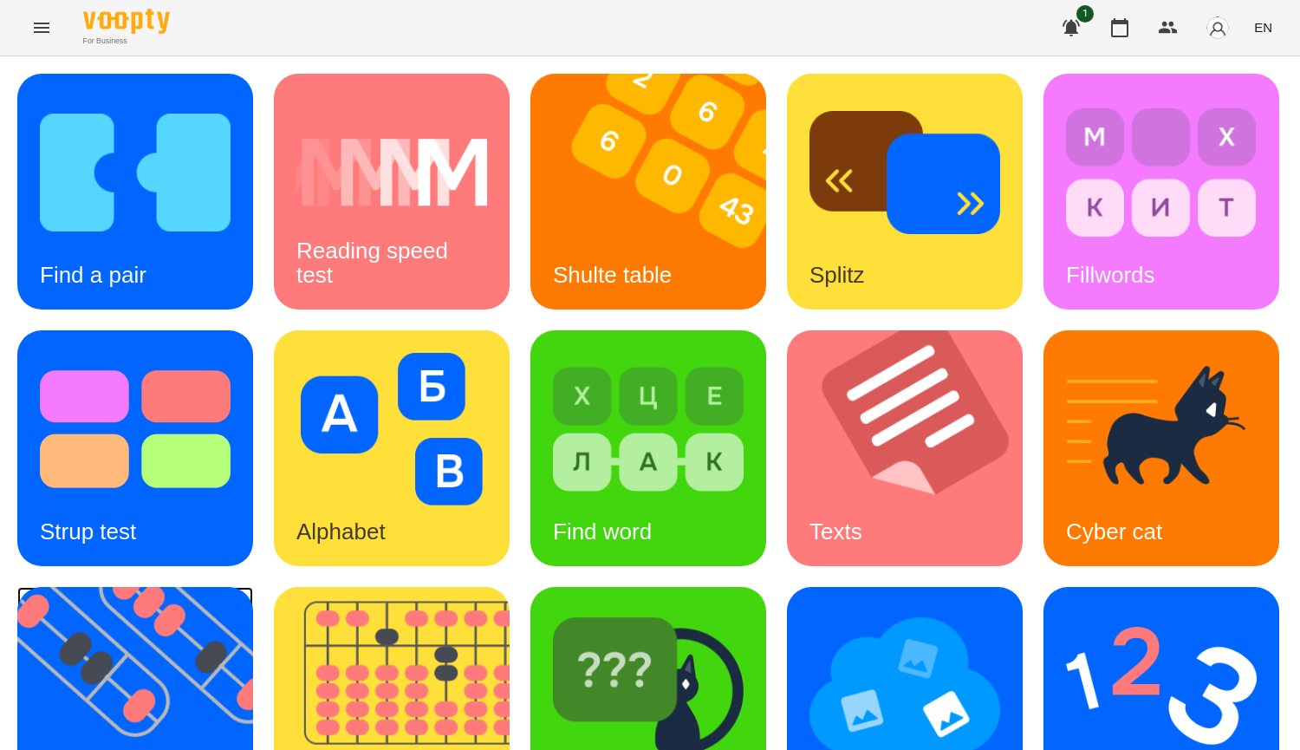
scroll to position [603, 0]
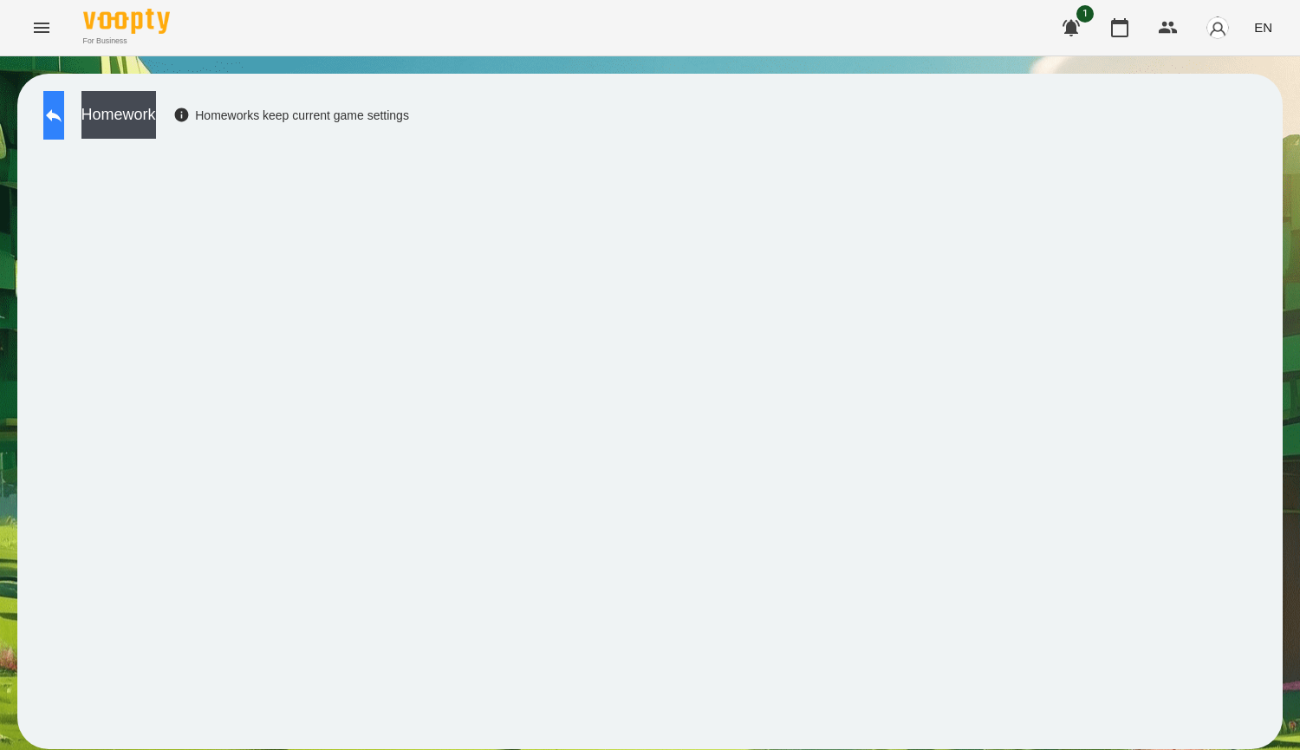
click at [64, 130] on button at bounding box center [53, 115] width 21 height 49
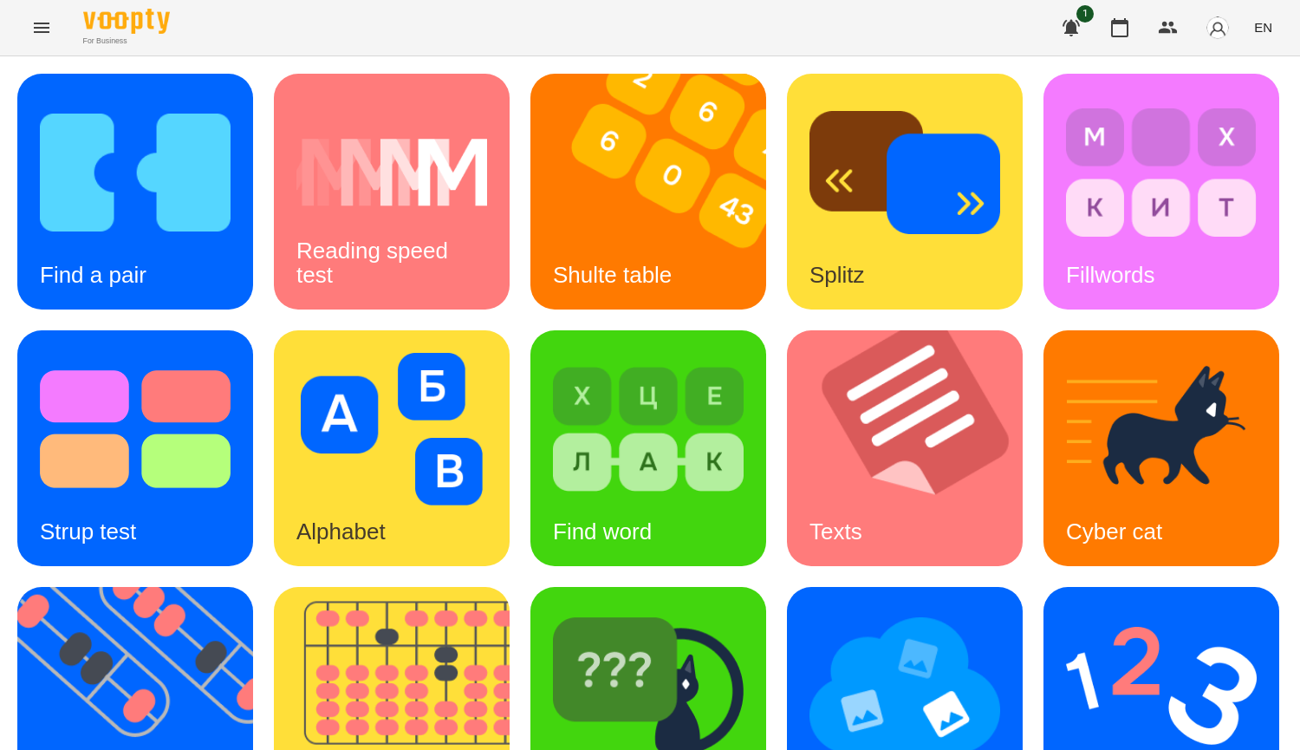
scroll to position [603, 0]
click at [553, 609] on img at bounding box center [648, 685] width 191 height 153
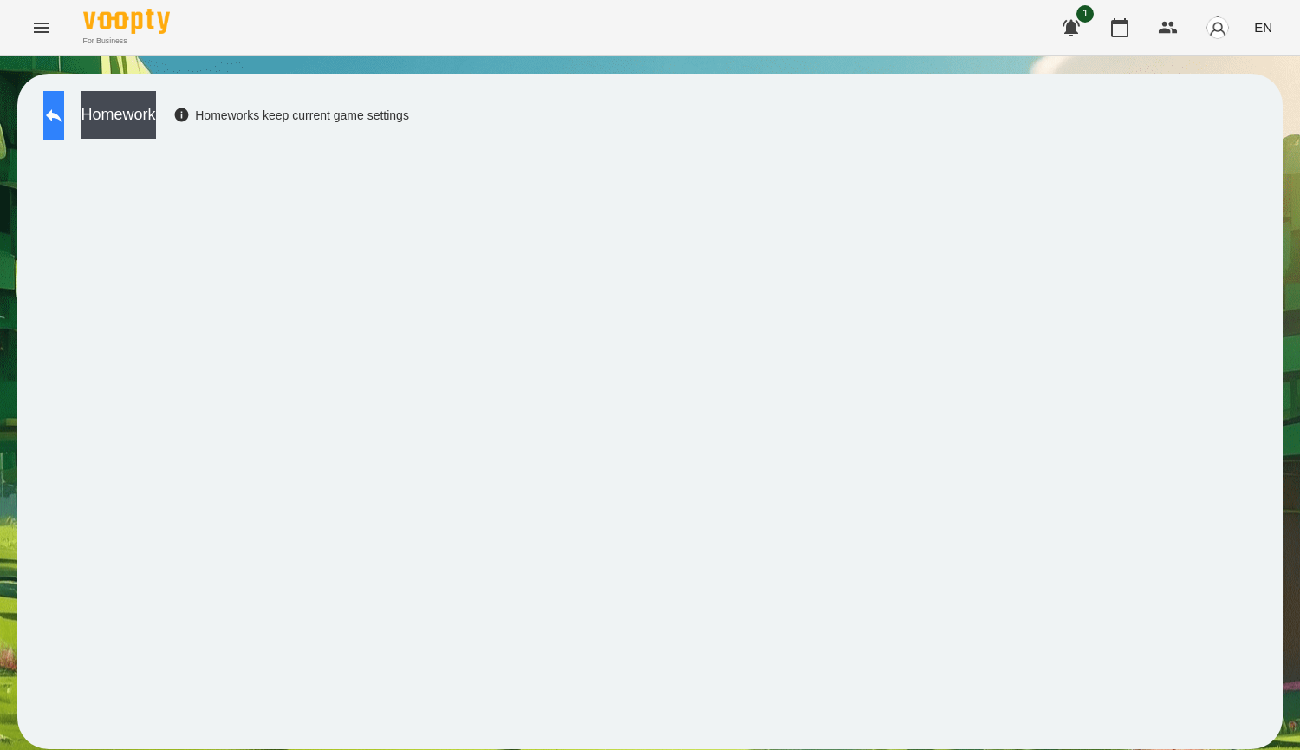
click at [64, 107] on icon at bounding box center [53, 115] width 21 height 21
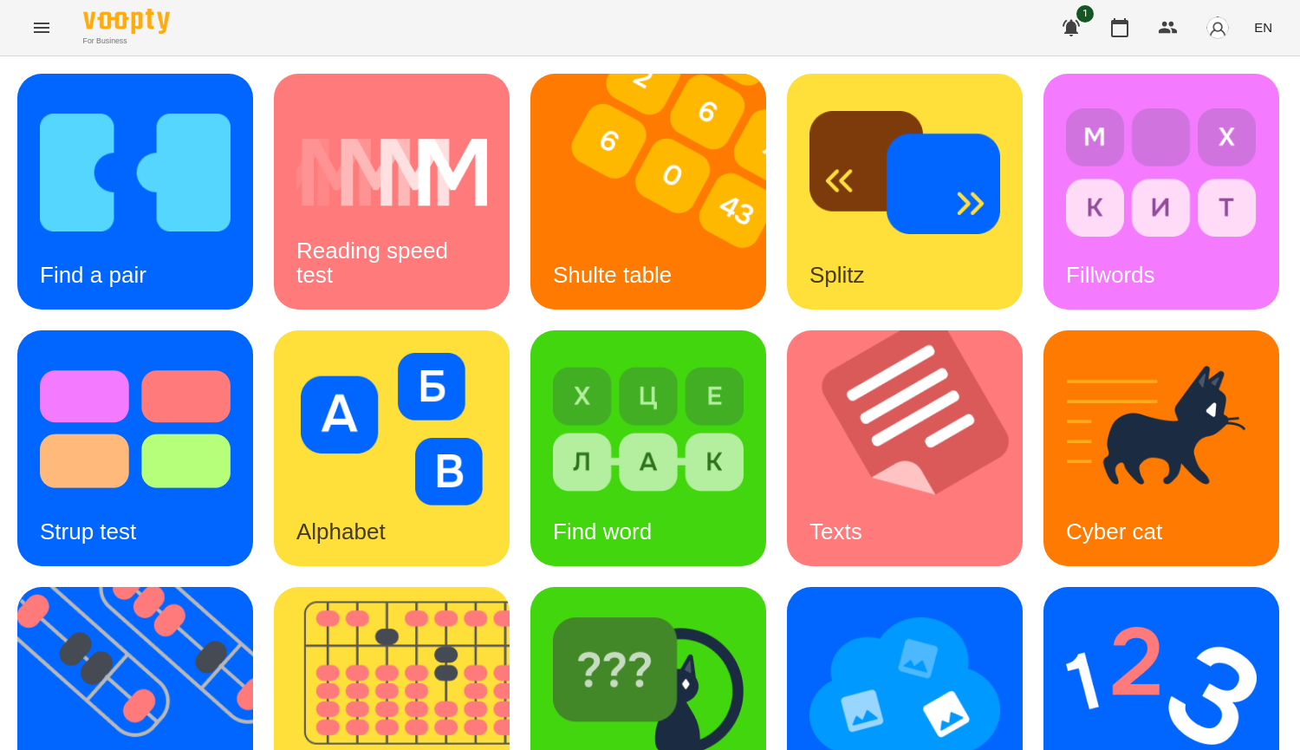
scroll to position [433, 0]
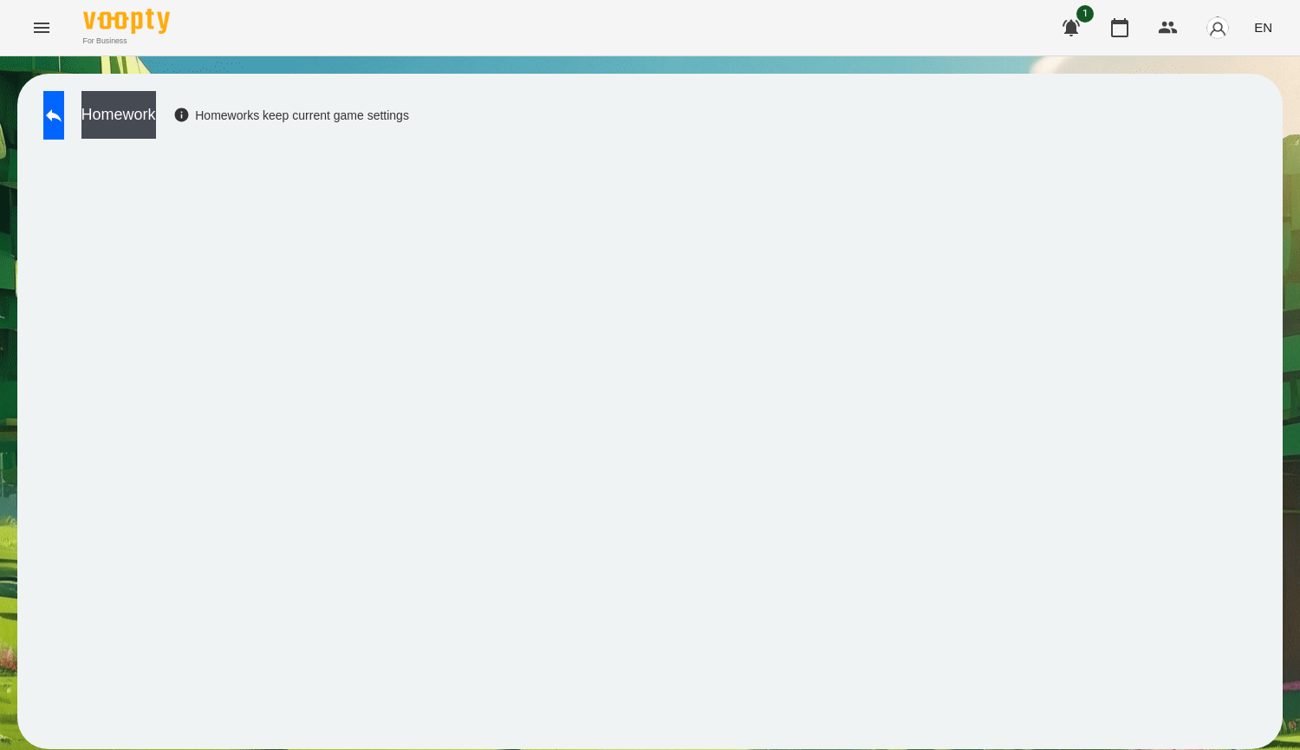
click at [26, 118] on div "Homework Homeworks keep current game settings" at bounding box center [649, 411] width 1265 height 675
click at [52, 115] on button at bounding box center [53, 115] width 21 height 49
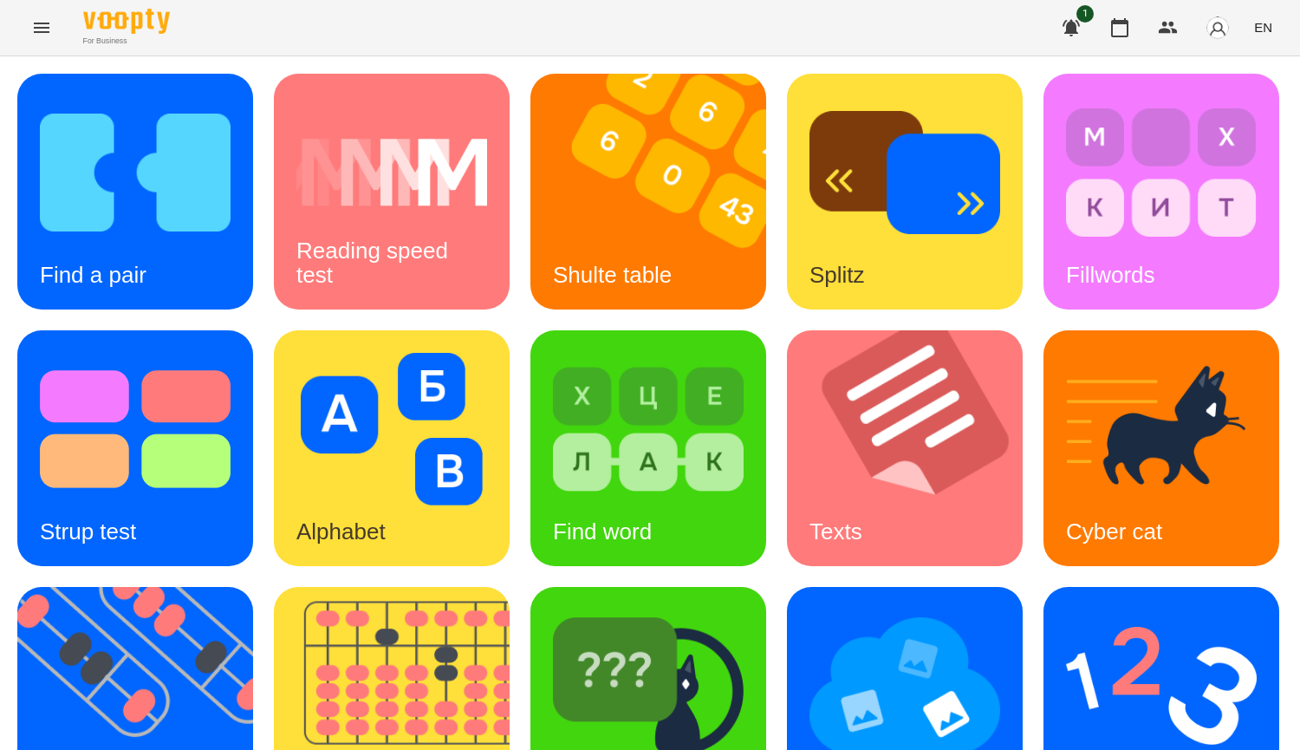
scroll to position [433, 0]
click at [553, 609] on img at bounding box center [648, 685] width 191 height 153
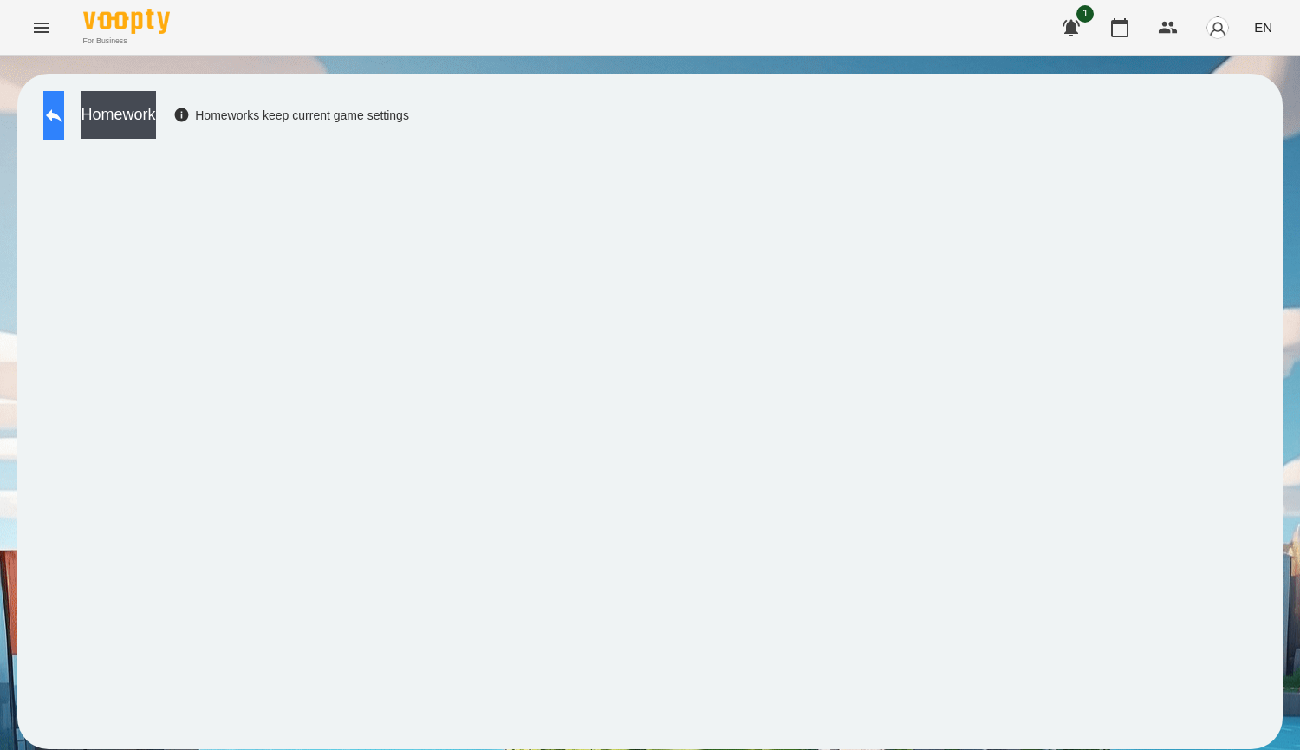
click at [64, 132] on button at bounding box center [53, 115] width 21 height 49
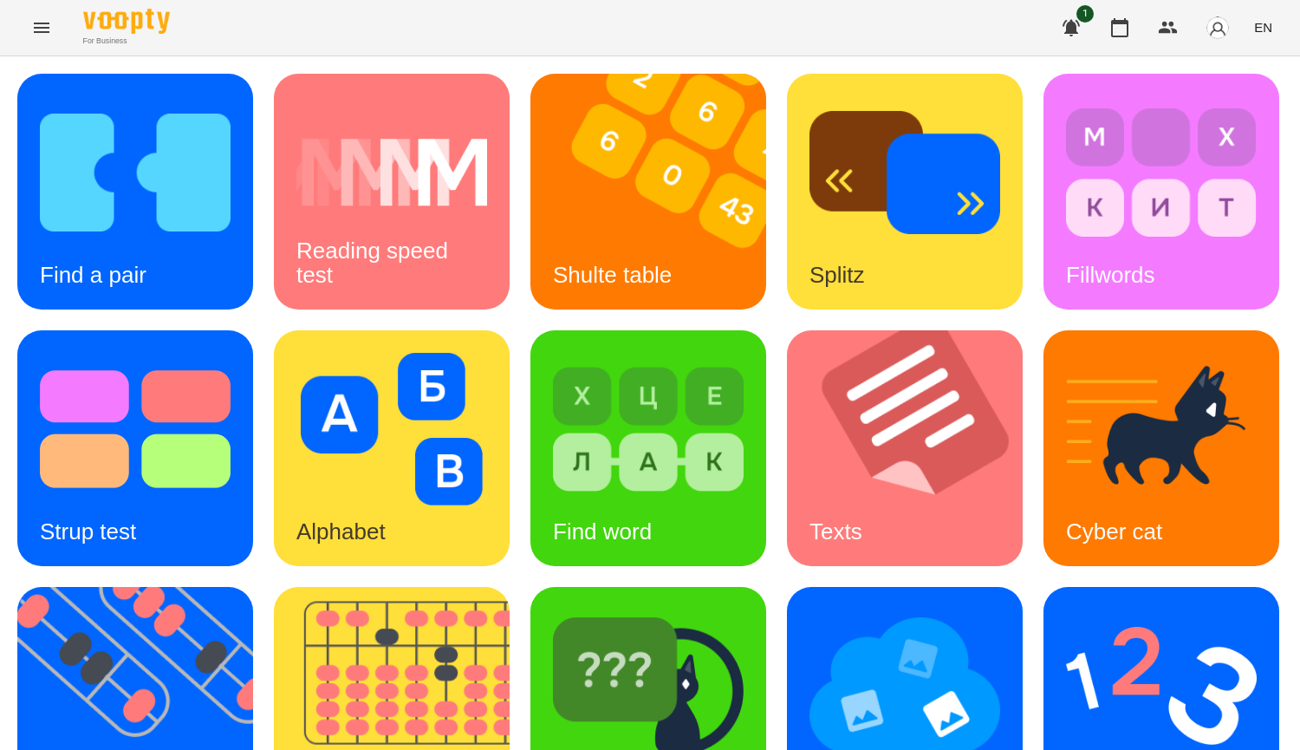
click at [518, 662] on div "Find a pair Reading speed test [PERSON_NAME] table Splitz Fillwords Strup test …" at bounding box center [649, 576] width 1265 height 1005
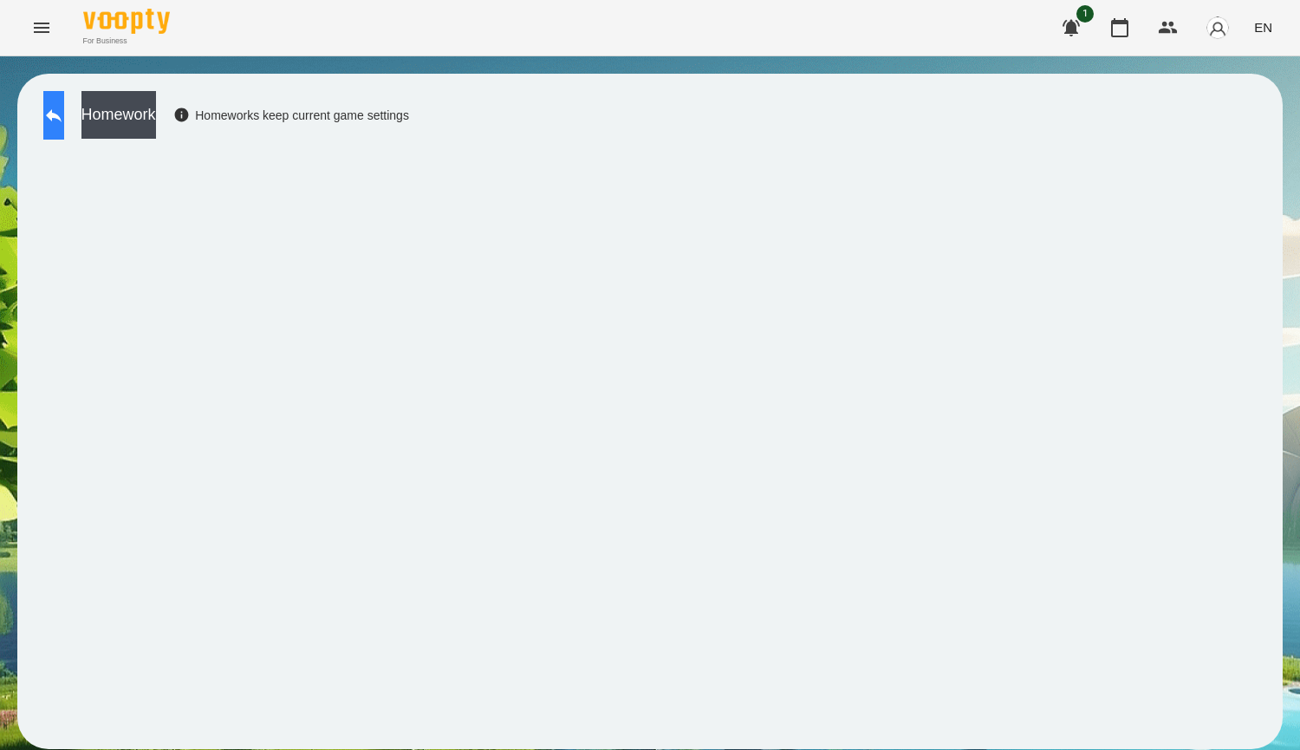
click at [62, 115] on icon at bounding box center [54, 115] width 16 height 13
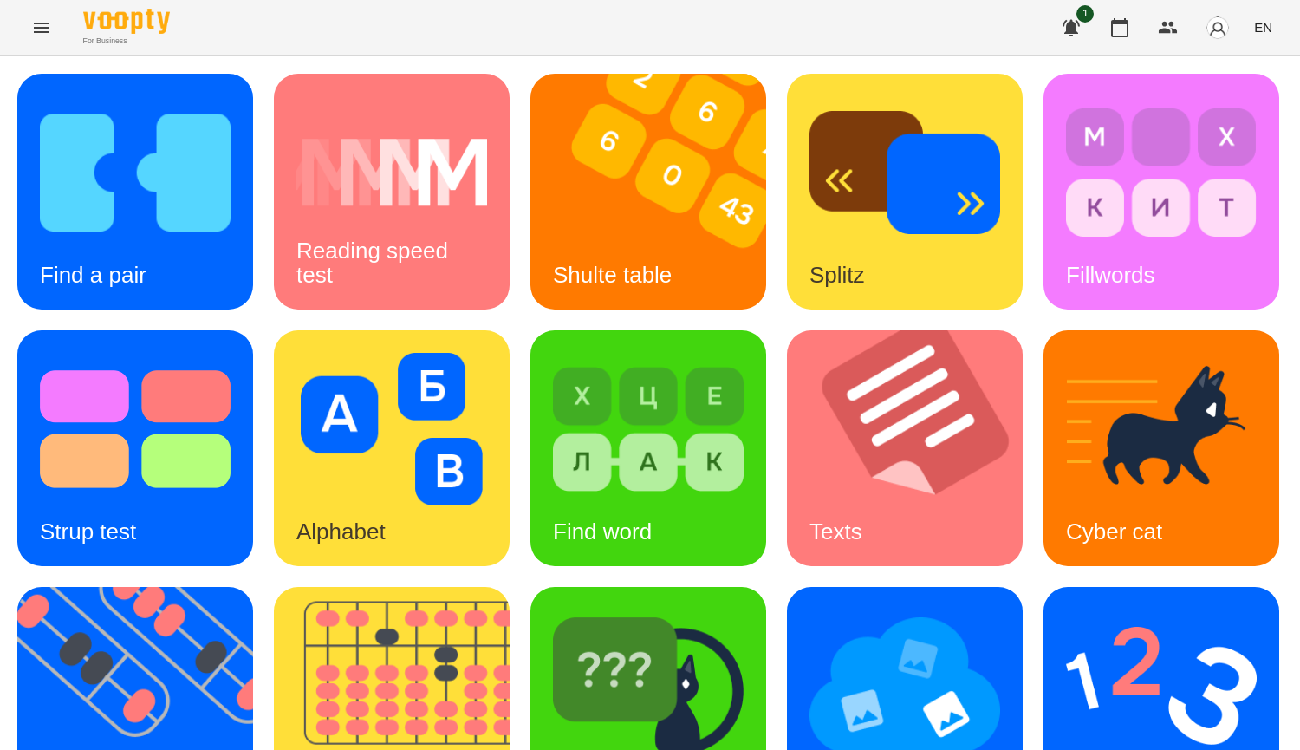
drag, startPoint x: 361, startPoint y: 640, endPoint x: 445, endPoint y: 610, distance: 88.5
click at [275, 587] on img at bounding box center [145, 705] width 257 height 236
click at [1115, 19] on icon "button" at bounding box center [1119, 27] width 17 height 19
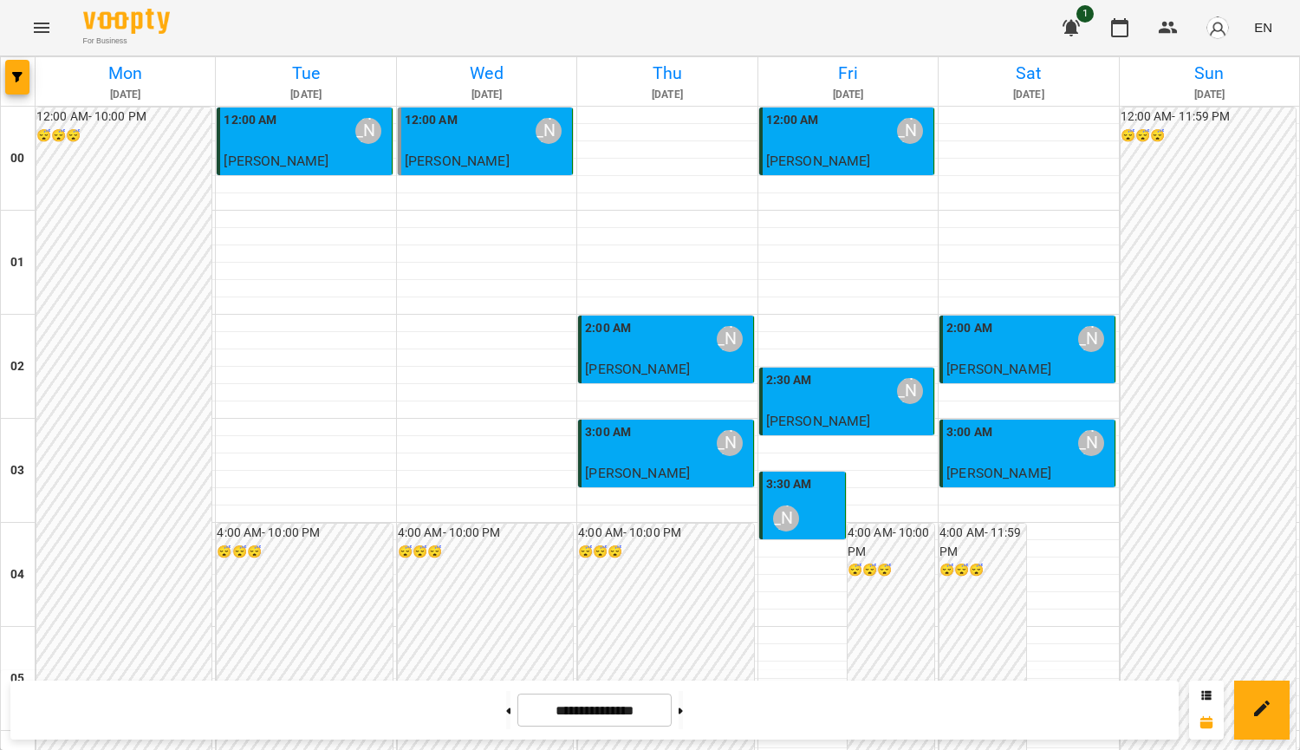
scroll to position [1906, 0]
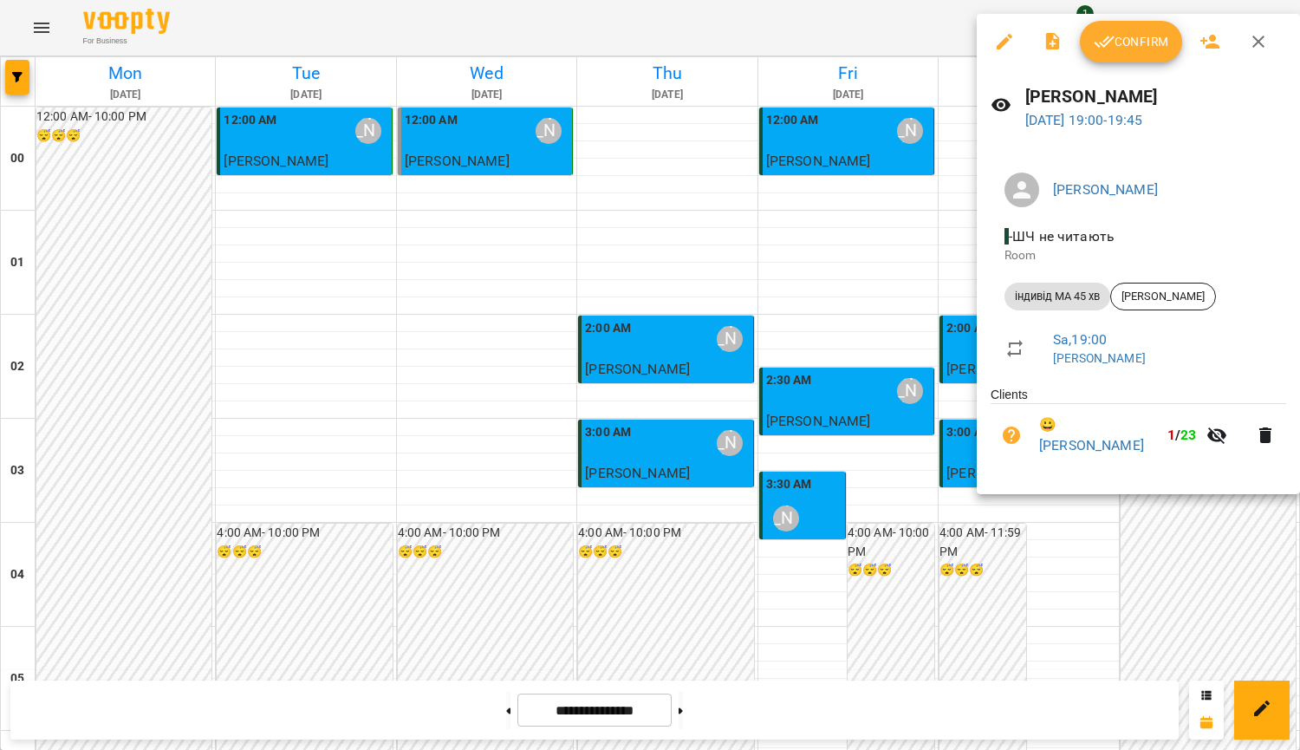
click at [1262, 43] on icon "button" at bounding box center [1258, 41] width 21 height 21
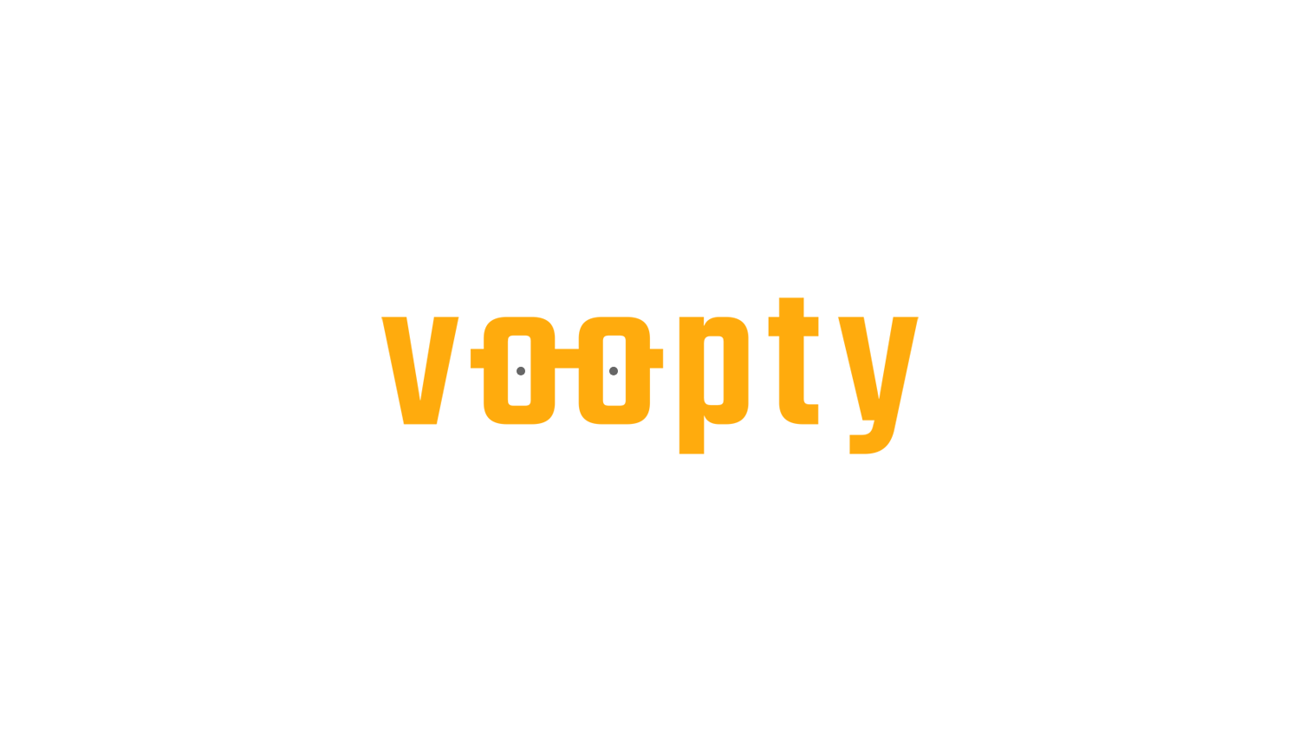
click at [567, 0] on html at bounding box center [650, 0] width 1300 height 0
